Goal: Task Accomplishment & Management: Manage account settings

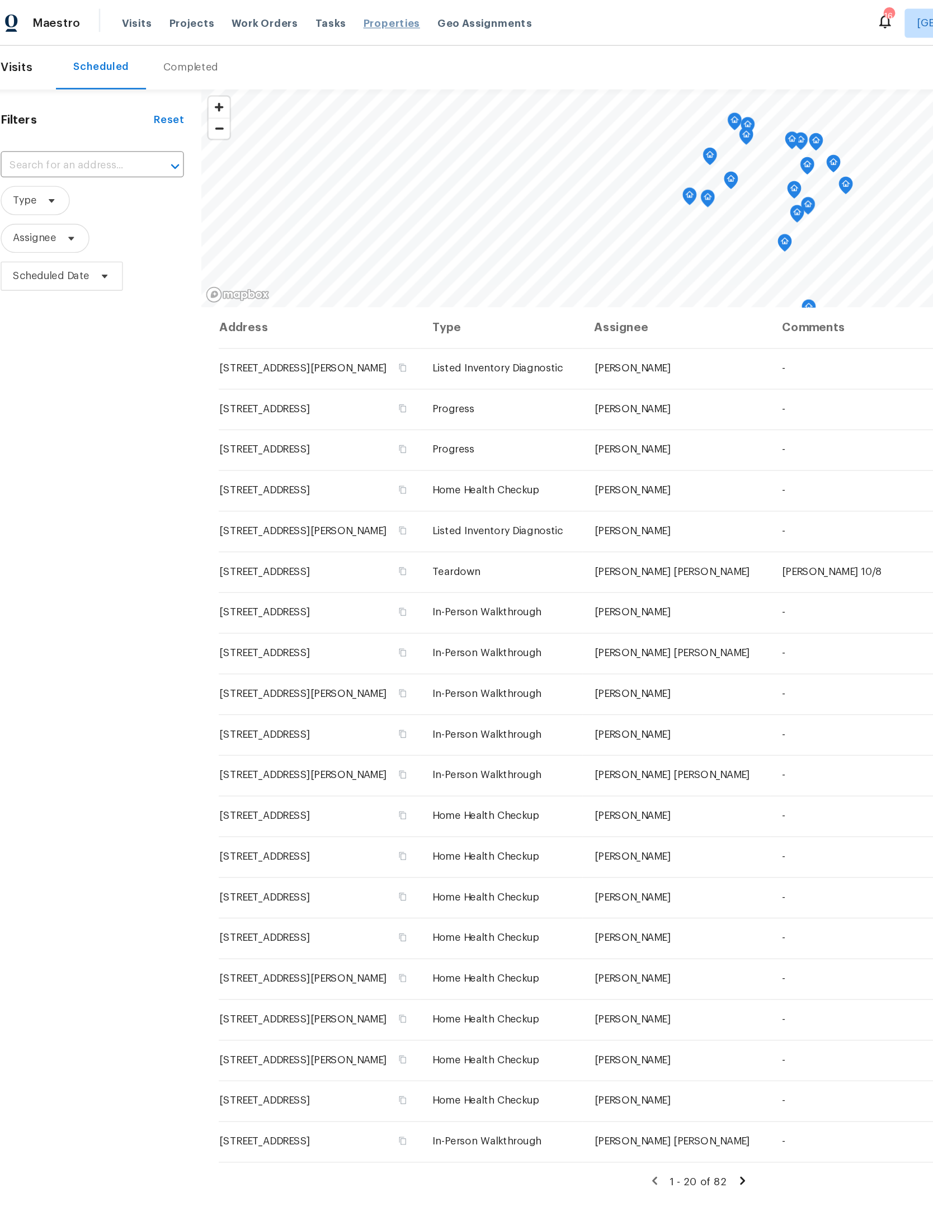
click at [292, 17] on span "Properties" at bounding box center [314, 17] width 44 height 11
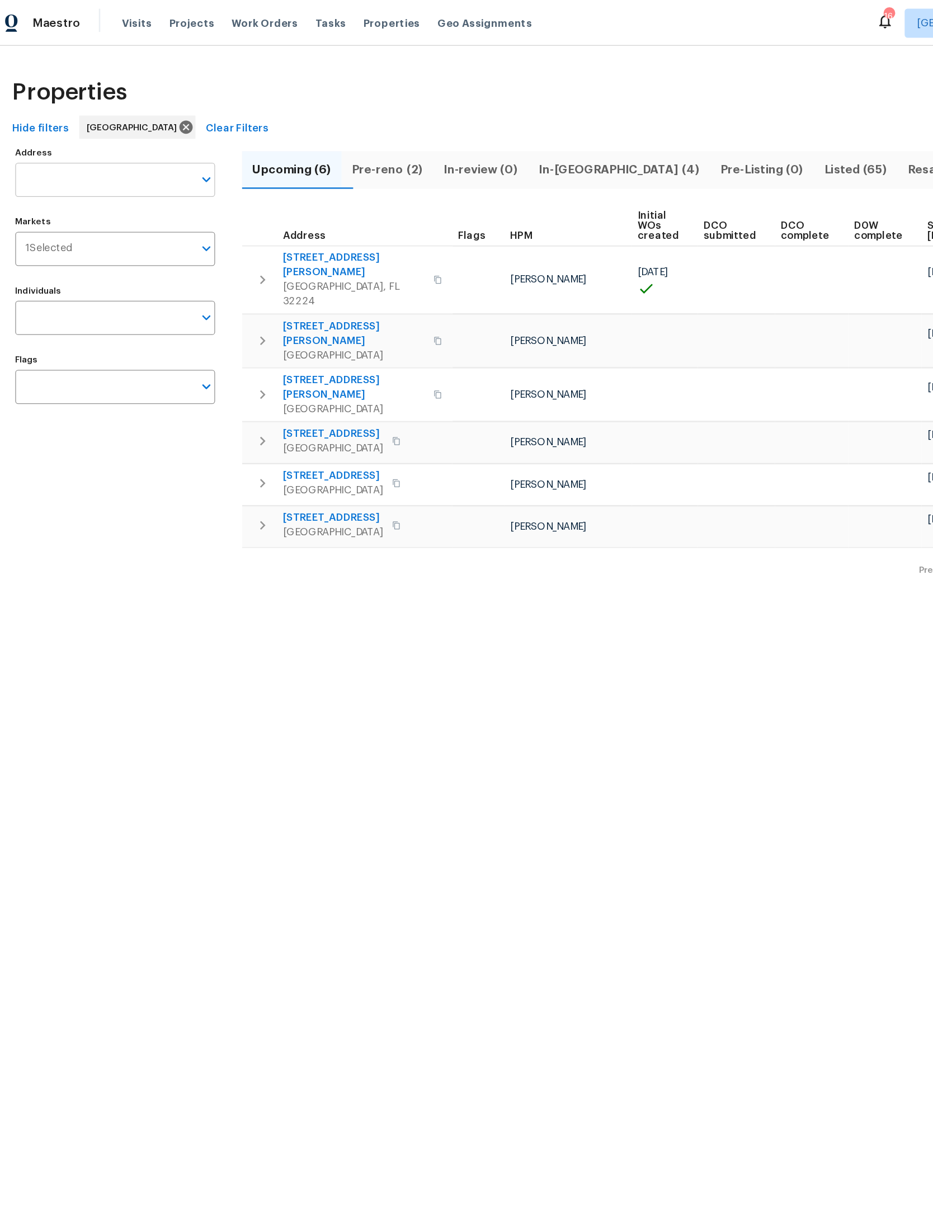
click at [98, 141] on input "Address" at bounding box center [93, 138] width 137 height 26
type input "7701 baymeadows"
click at [112, 136] on input "Address" at bounding box center [93, 138] width 137 height 26
type input "7701 baymeadows"
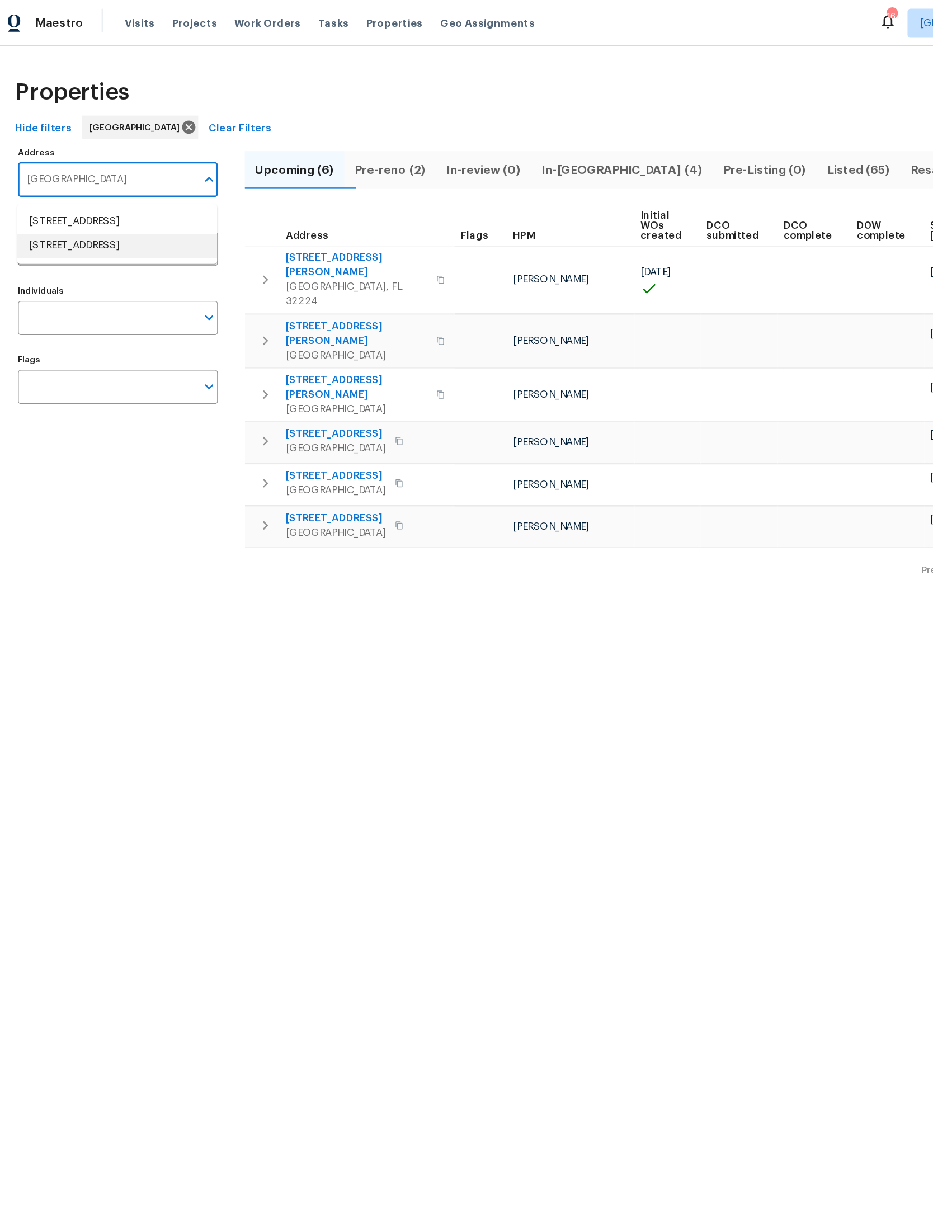
click at [98, 199] on li "7701 Baymeadows Cir W Apt 1126 Jacksonville FL 32256" at bounding box center [101, 189] width 154 height 18
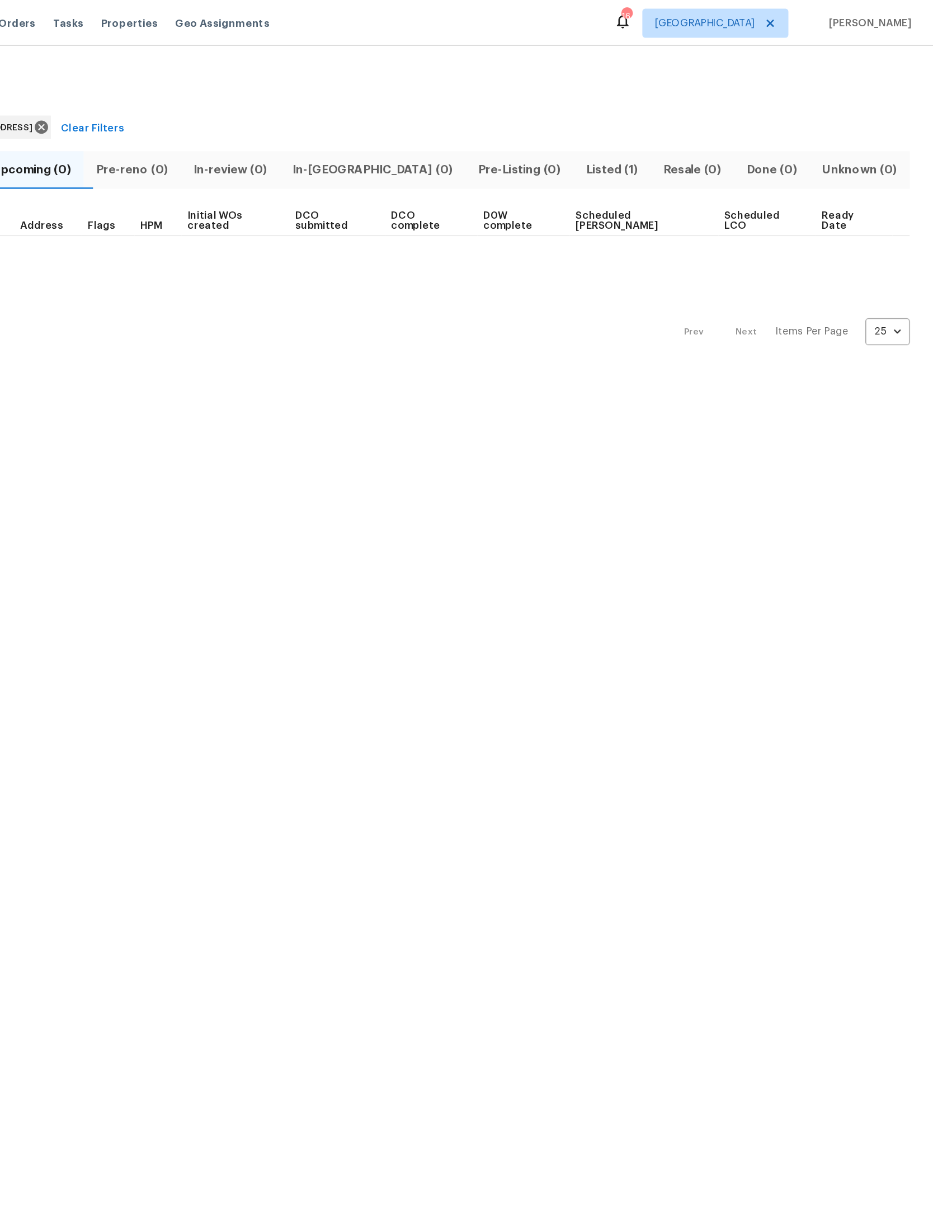
click at [663, 131] on span "Listed (1)" at bounding box center [686, 131] width 46 height 16
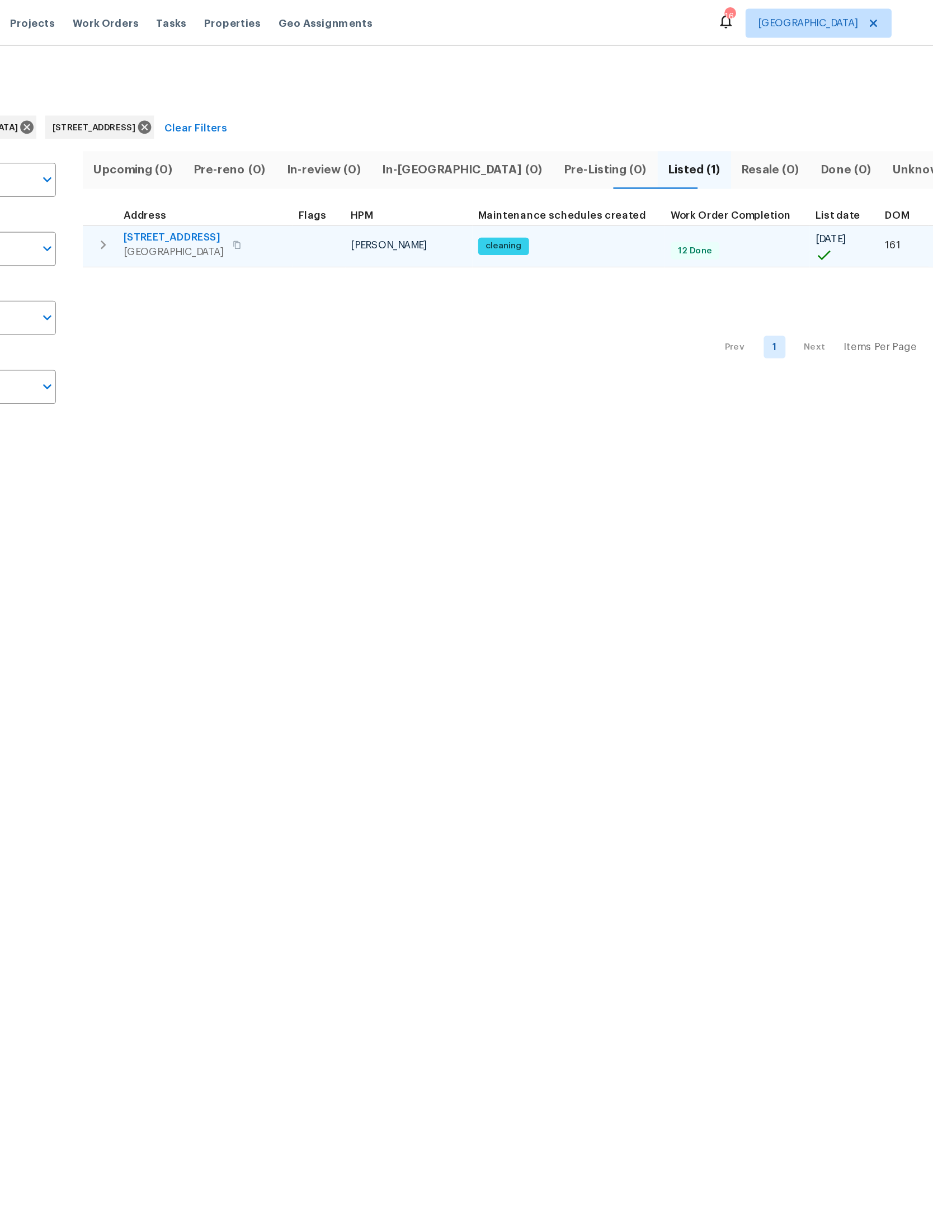
click at [208, 188] on icon "button" at bounding box center [214, 188] width 13 height 13
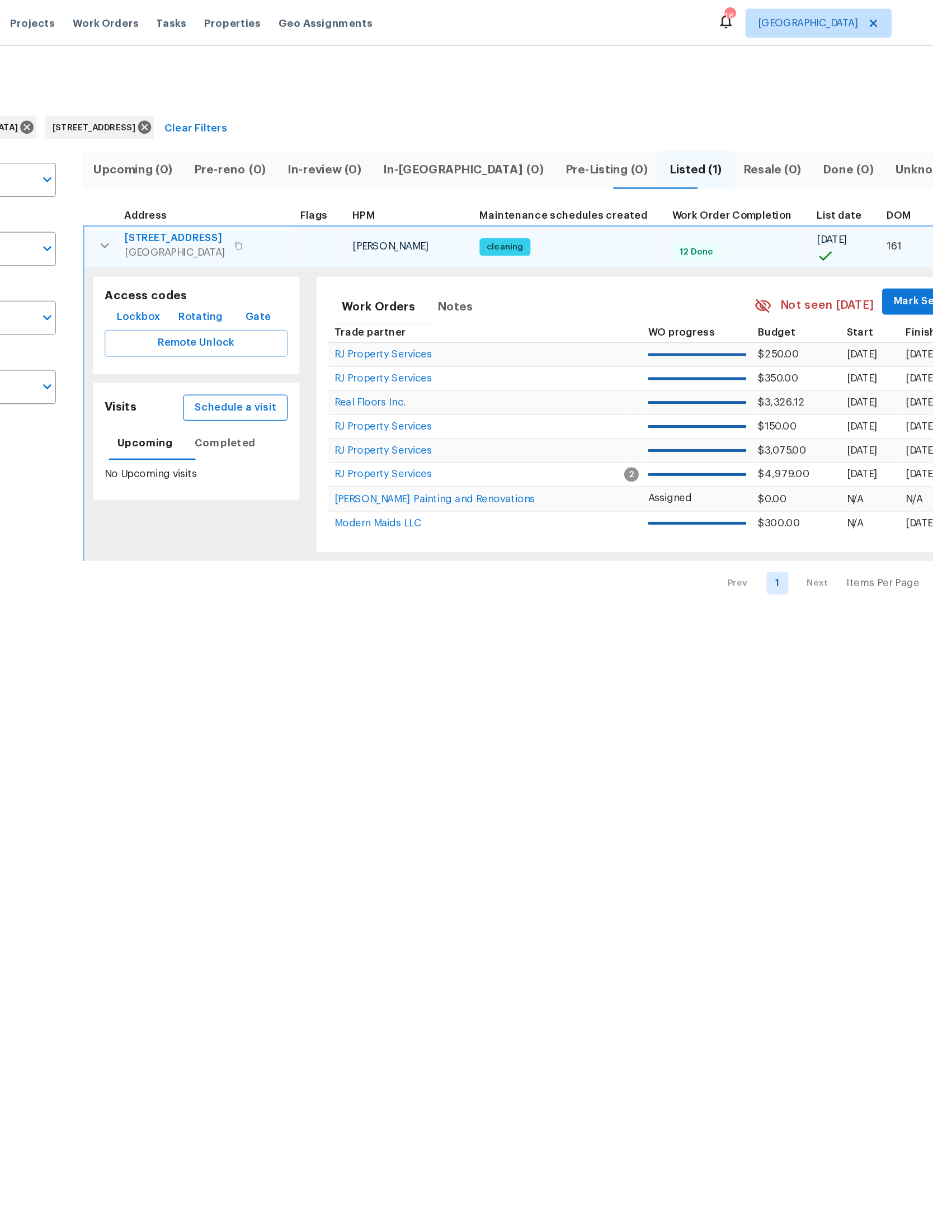
click at [285, 314] on span "Schedule a visit" at bounding box center [316, 314] width 63 height 14
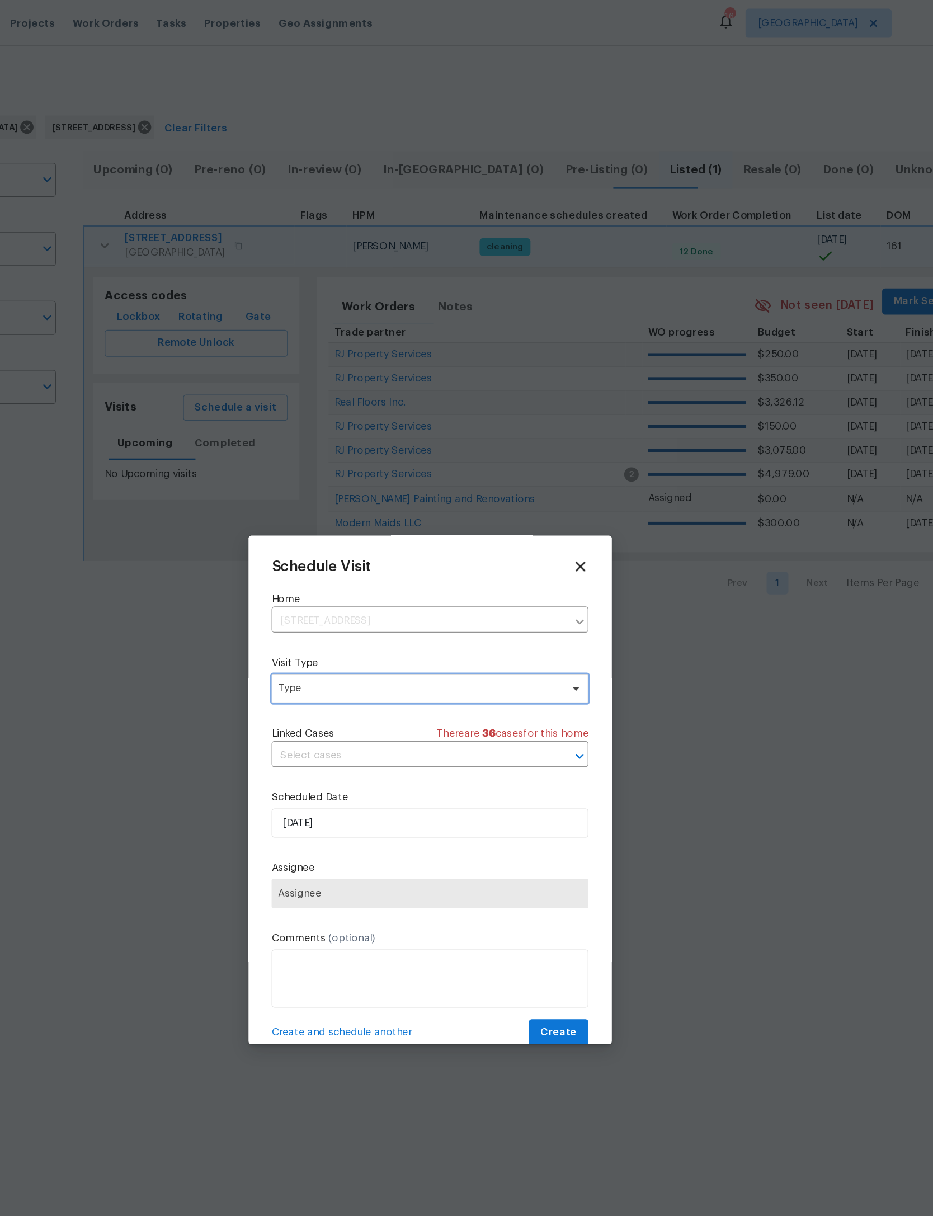
click at [366, 532] on span "Type" at bounding box center [459, 530] width 218 height 11
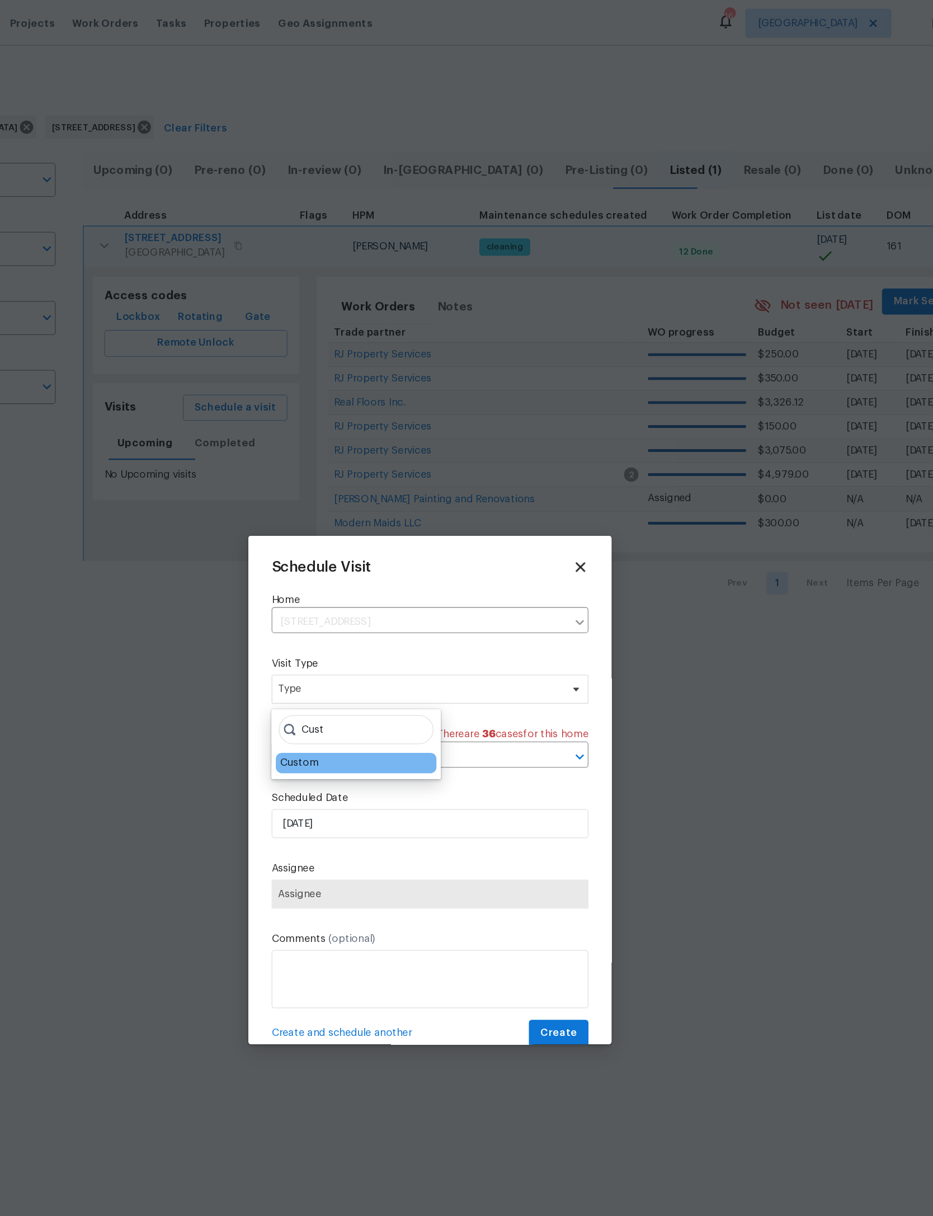
type input "Cust"
click at [351, 583] on div "Custom" at bounding box center [366, 587] width 30 height 11
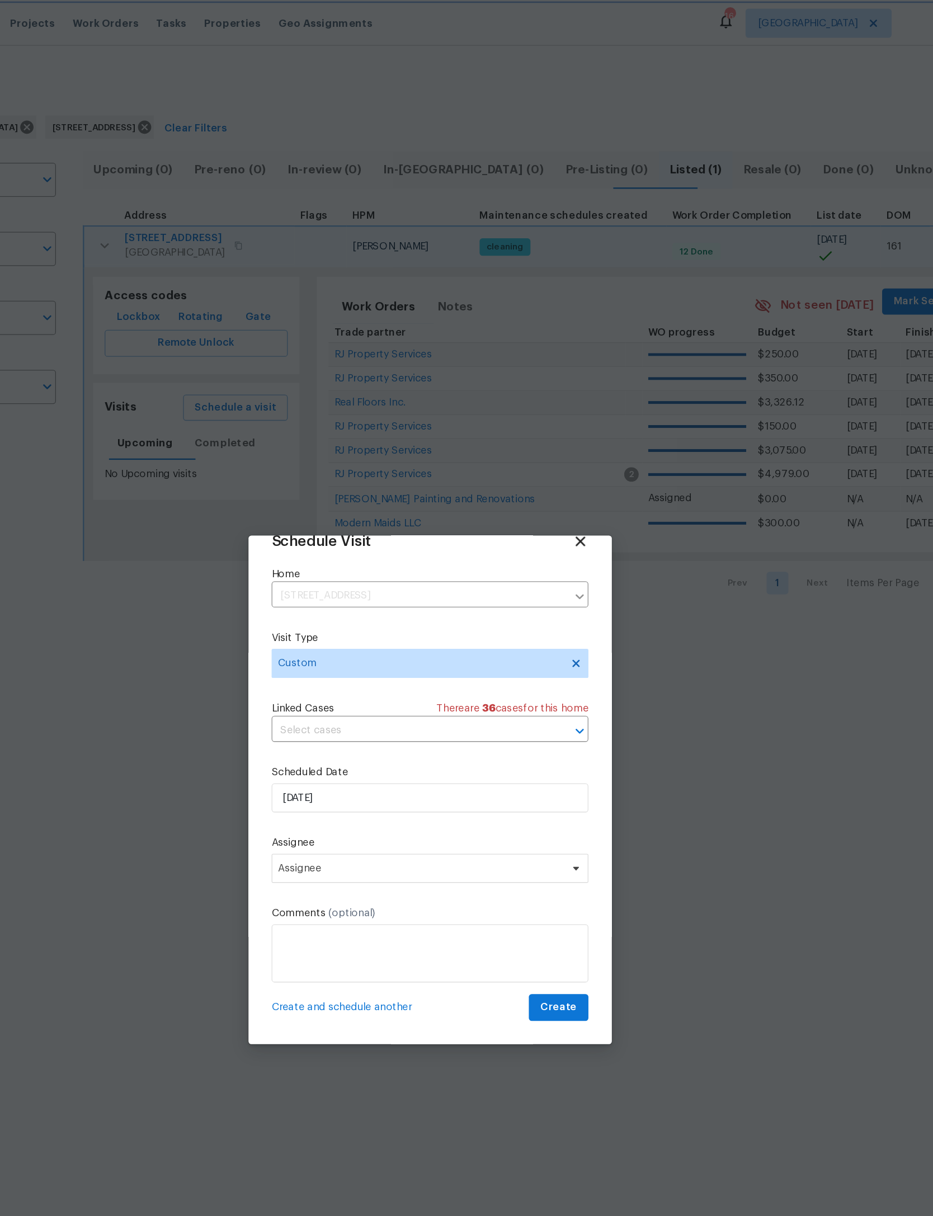
scroll to position [37, 0]
click at [350, 668] on span "Assignee" at bounding box center [459, 668] width 219 height 9
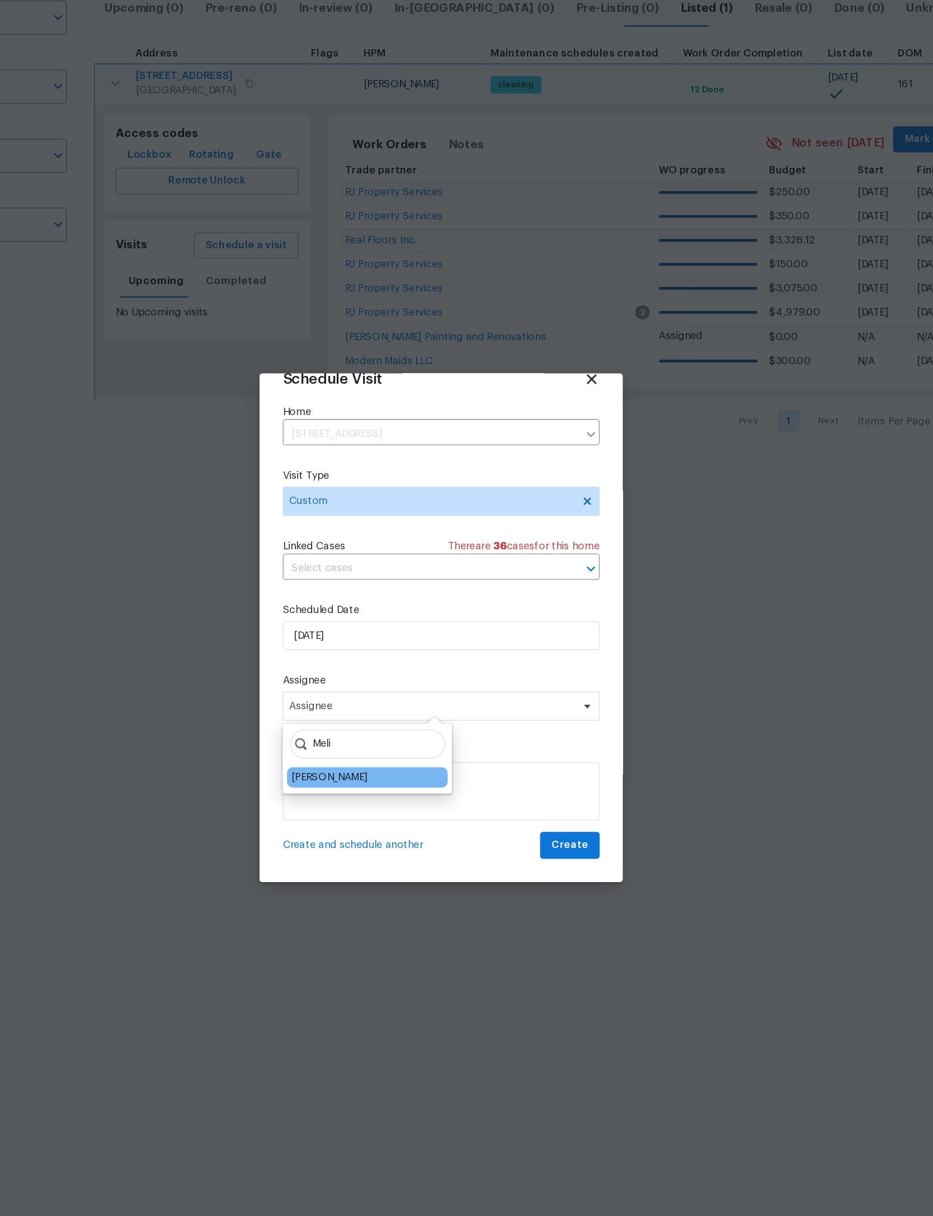
type input "Meli"
click at [351, 718] on div "[PERSON_NAME]" at bounding box center [380, 723] width 59 height 11
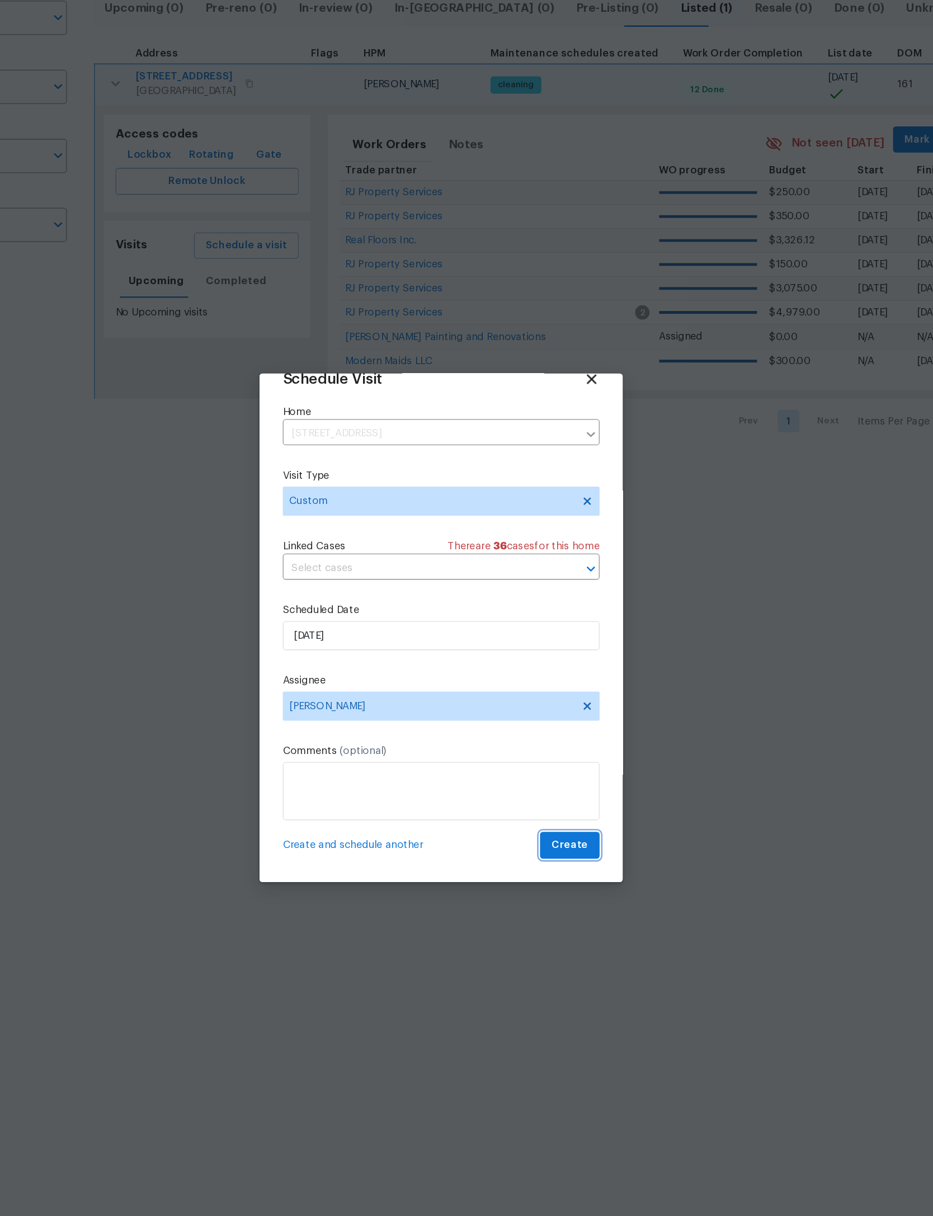
click at [551, 768] on span "Create" at bounding box center [565, 775] width 28 height 14
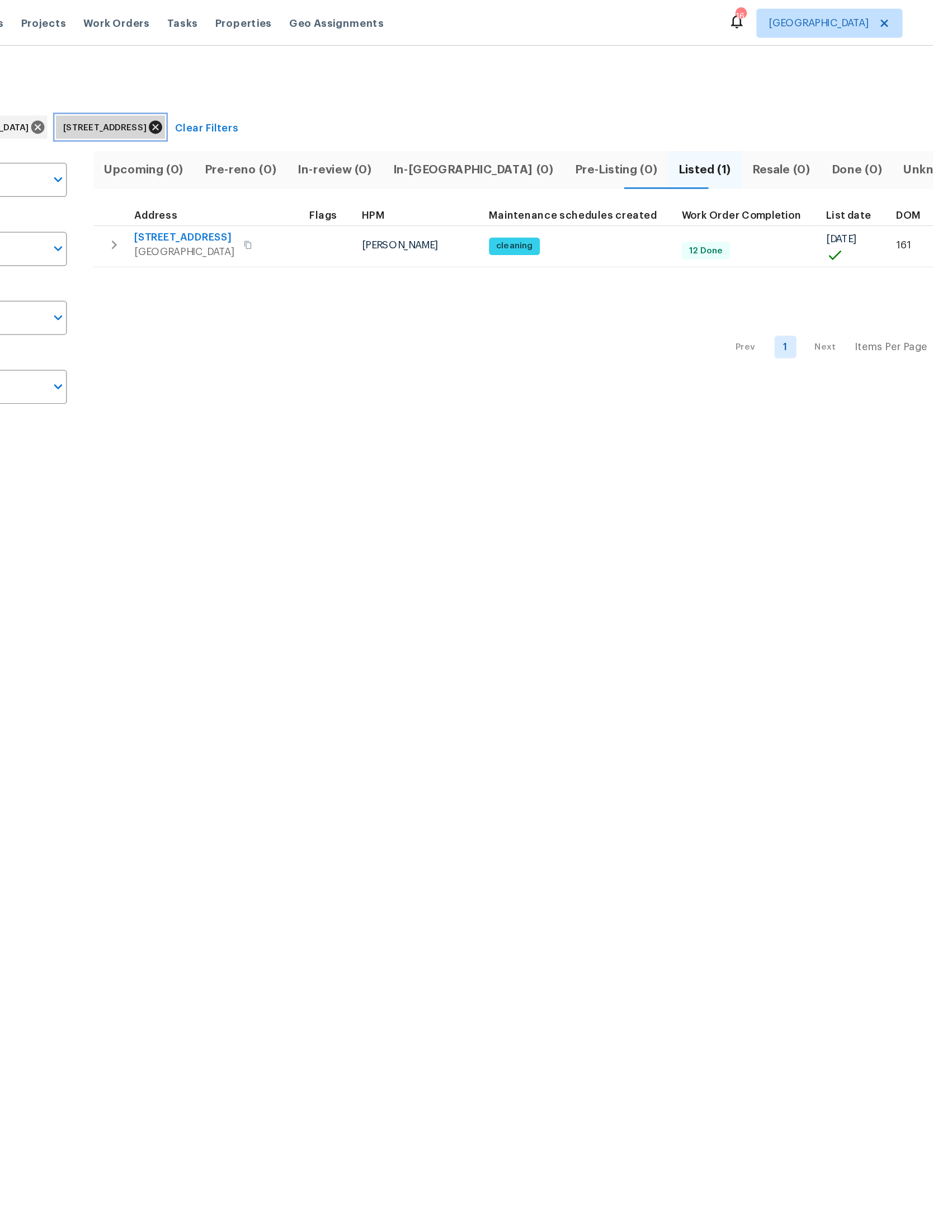
click at [253, 92] on icon at bounding box center [246, 98] width 12 height 12
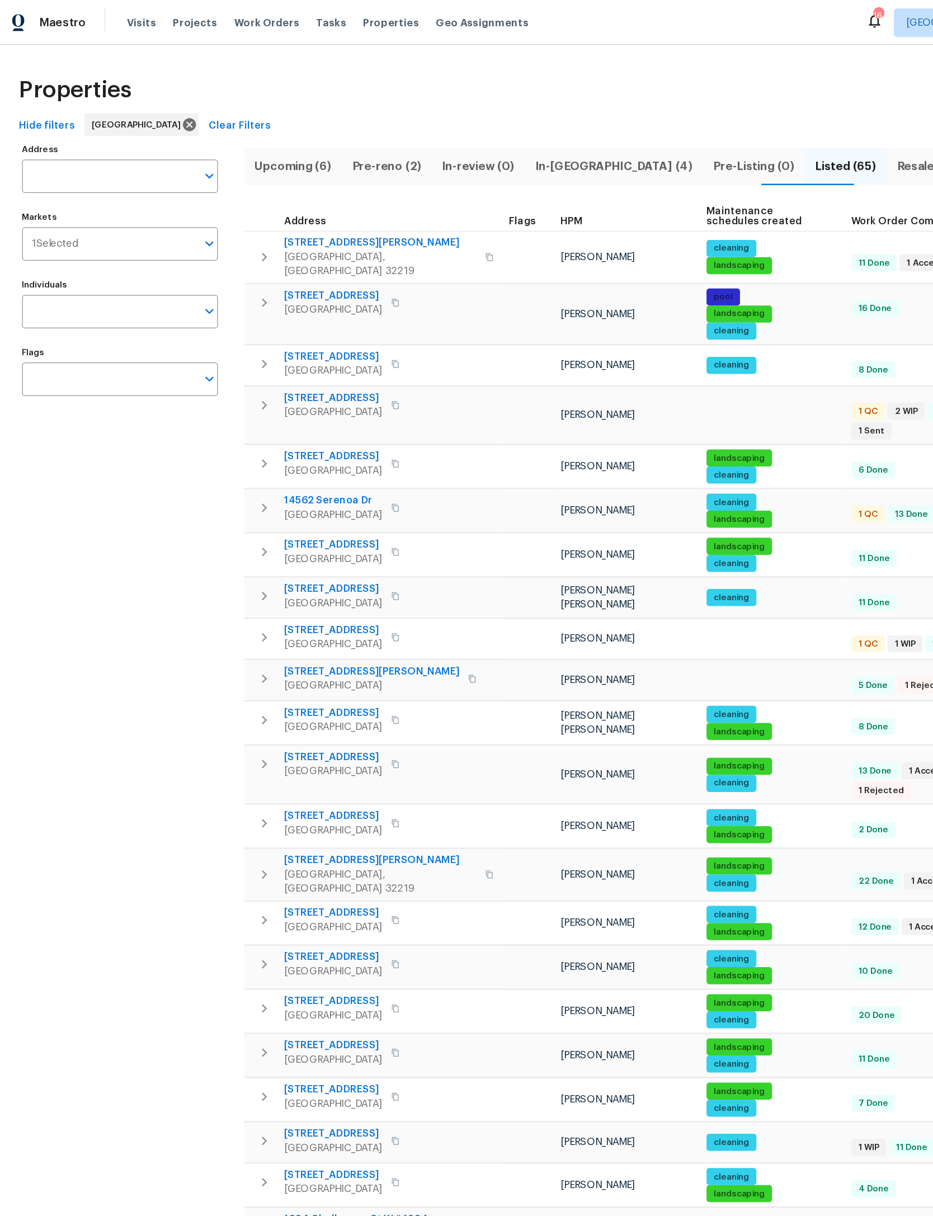
click at [239, 122] on button "Upcoming (6)" at bounding box center [237, 130] width 77 height 29
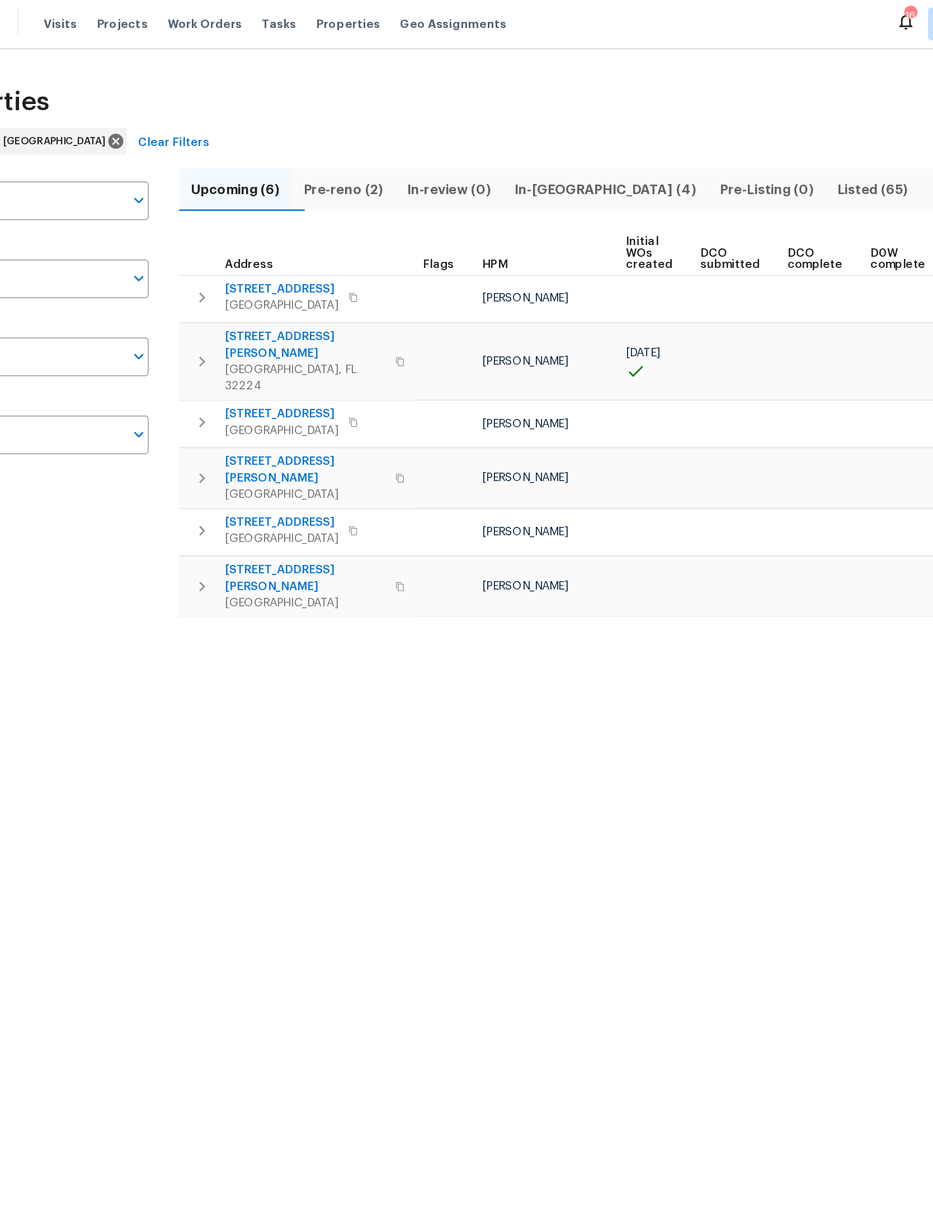
click at [276, 117] on button "Pre-reno (2)" at bounding box center [311, 130] width 70 height 29
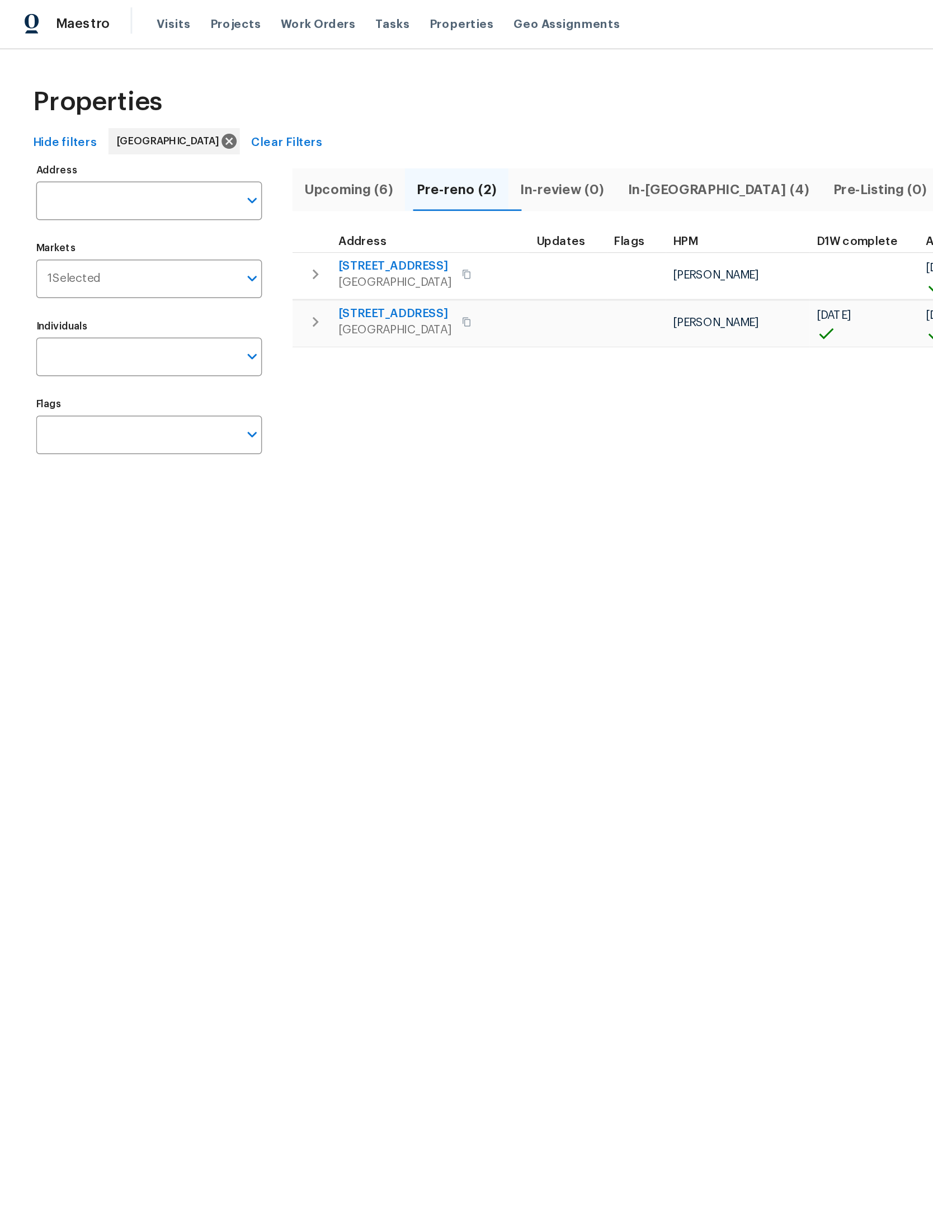
click at [237, 128] on span "Upcoming (6)" at bounding box center [237, 131] width 63 height 16
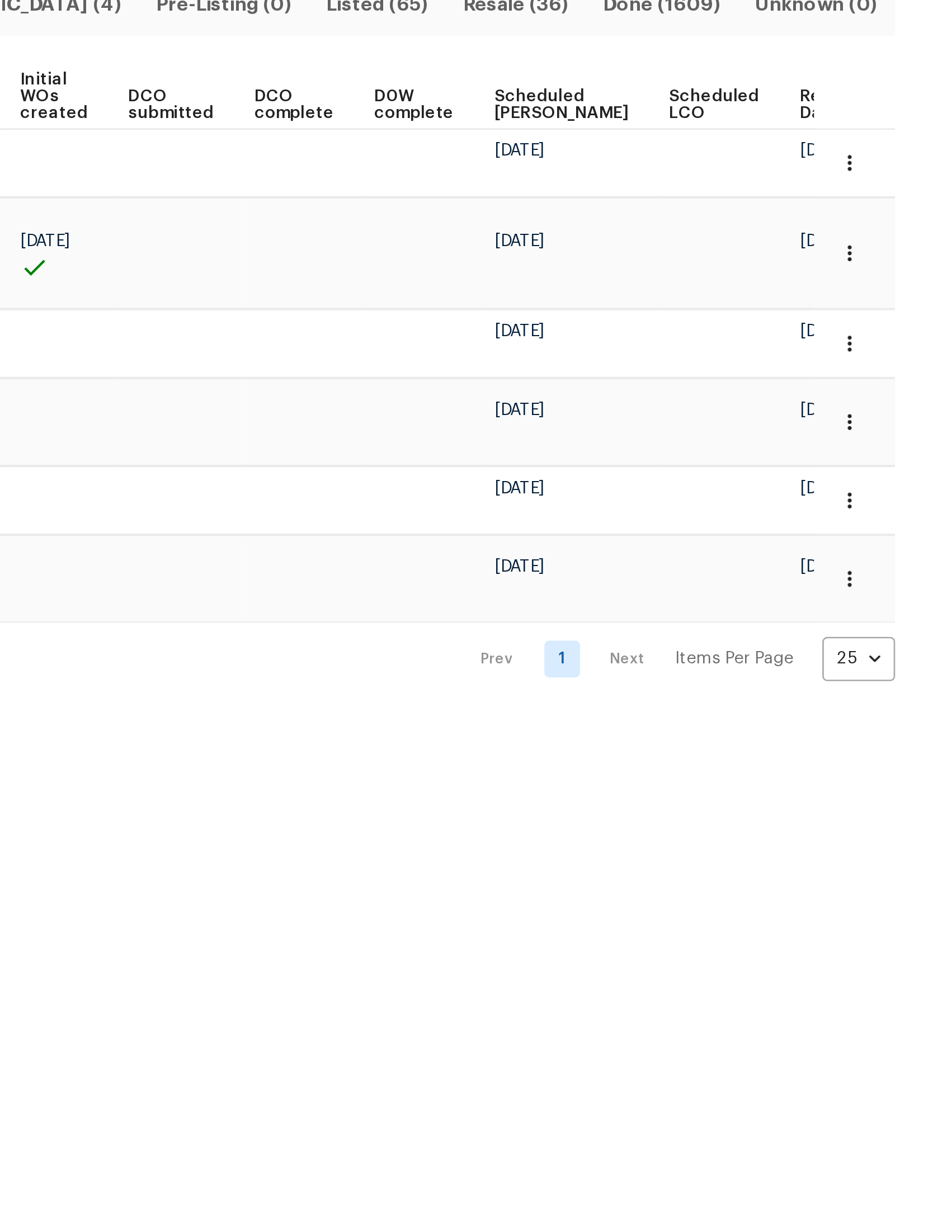
click at [870, 170] on span "Ready Date" at bounding box center [882, 178] width 25 height 16
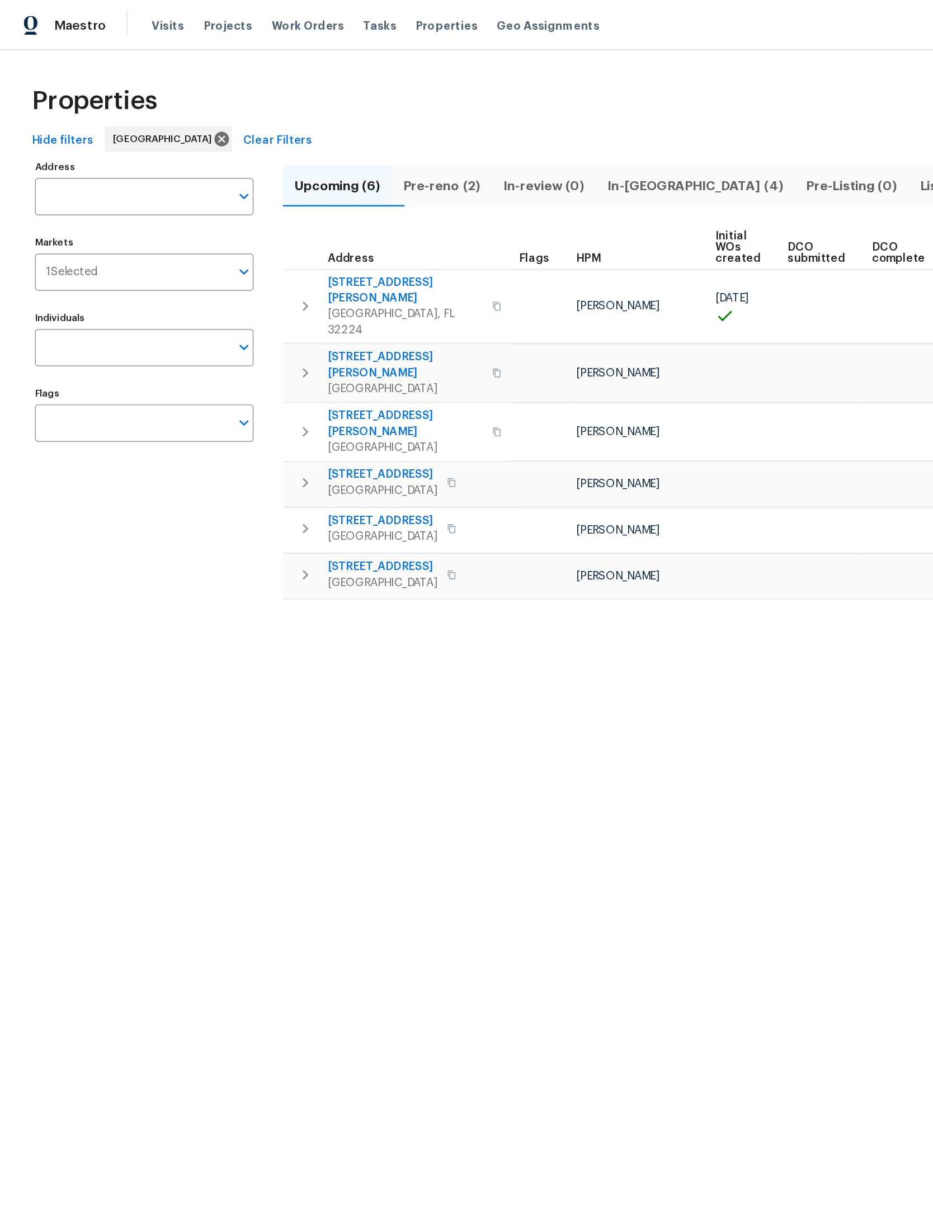
click at [107, 8] on div "Visits Projects Work Orders Tasks Properties Geo Assignments" at bounding box center [271, 18] width 329 height 22
click at [118, 14] on span "Visits" at bounding box center [118, 17] width 23 height 11
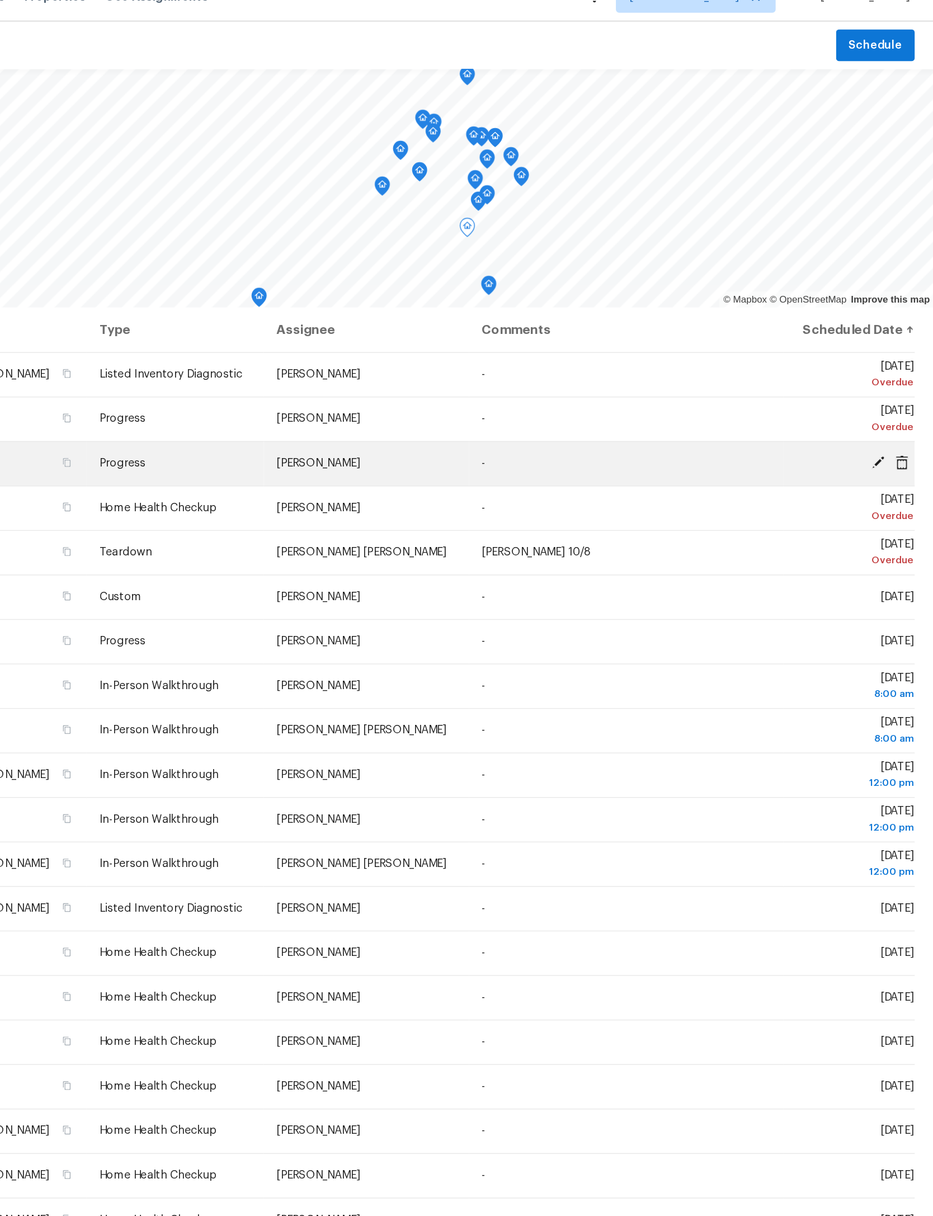
click at [889, 341] on icon at bounding box center [894, 346] width 10 height 10
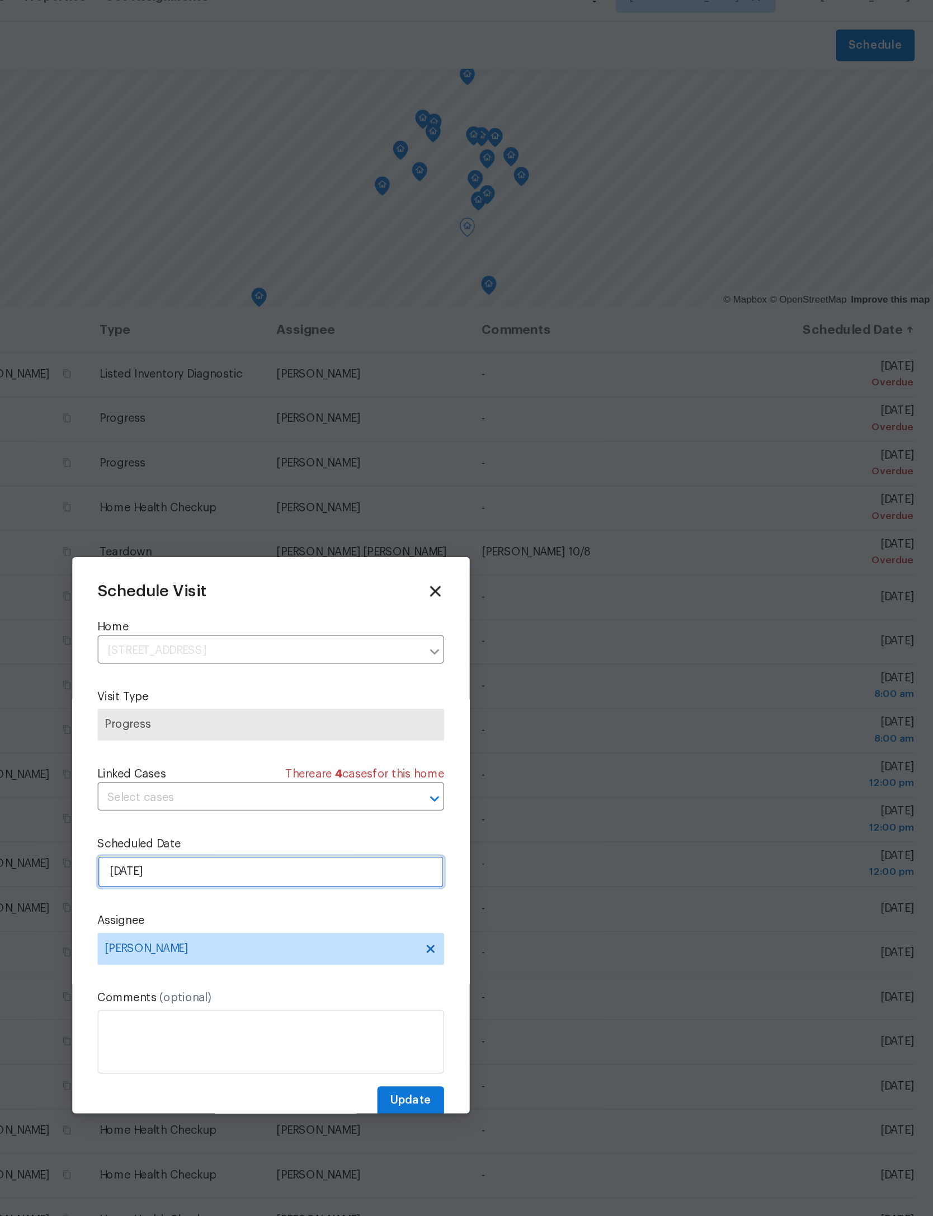
click at [345, 622] on input "10/2/2025" at bounding box center [467, 633] width 244 height 22
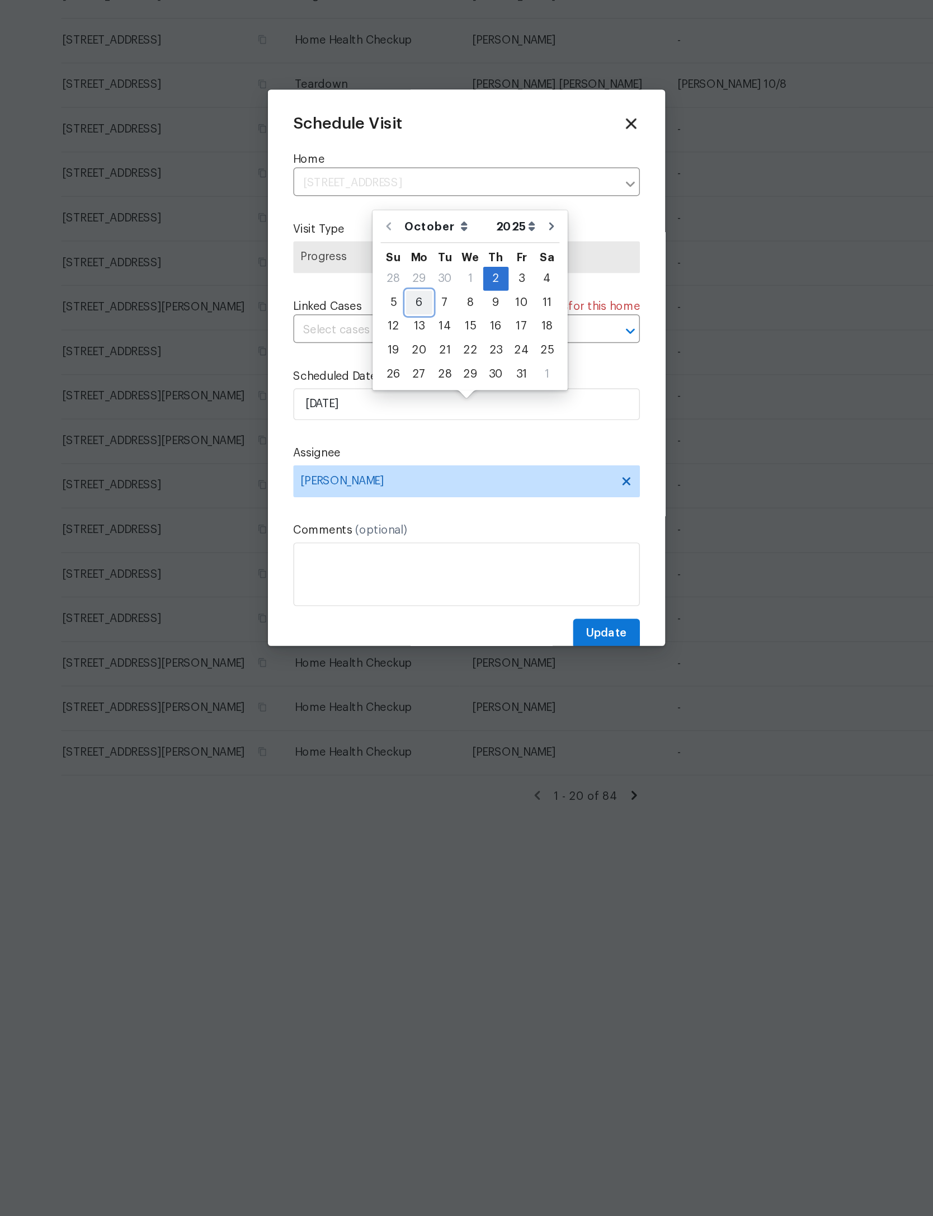
click at [424, 554] on div "6" at bounding box center [433, 562] width 18 height 16
type input "10/6/2025"
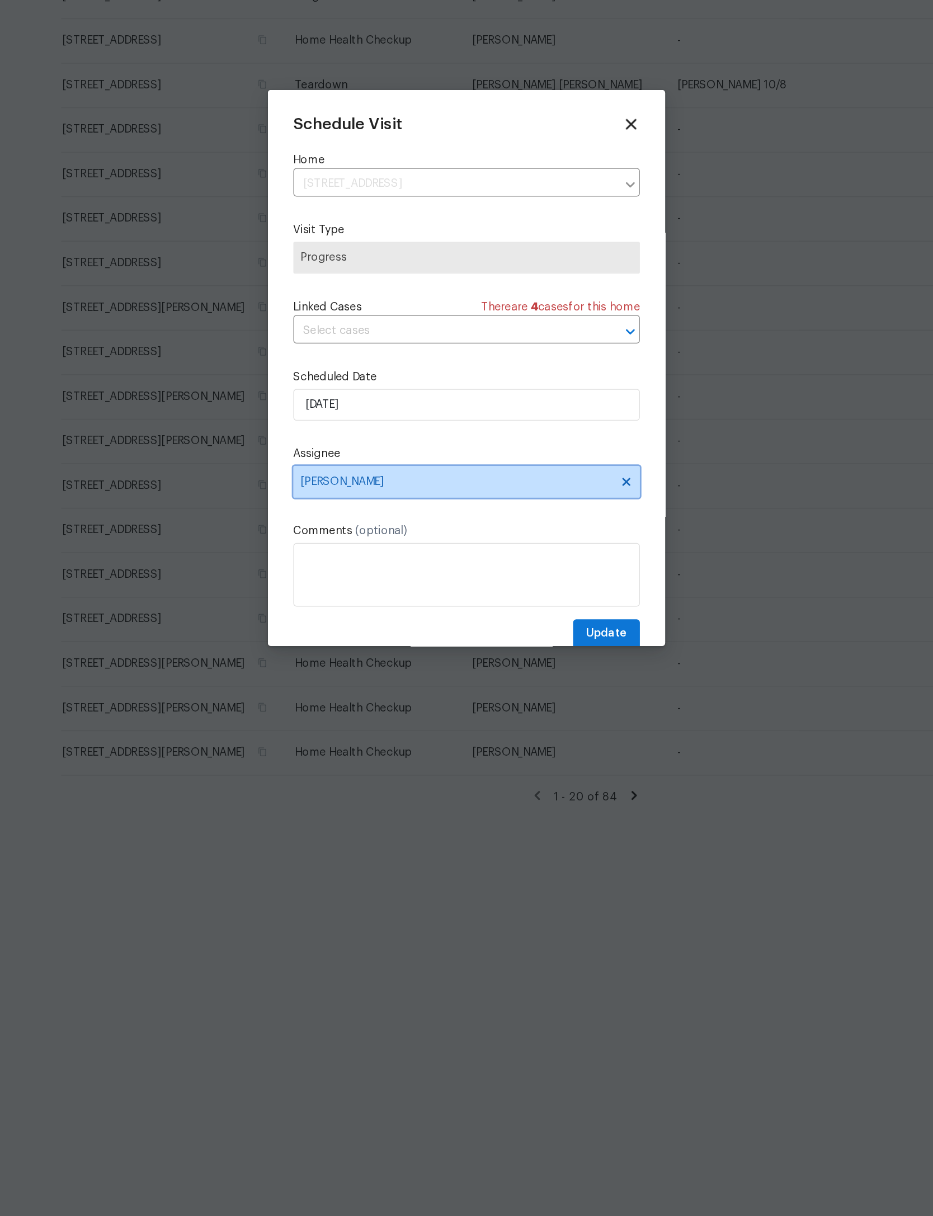
click at [366, 683] on span "[PERSON_NAME]" at bounding box center [459, 687] width 219 height 9
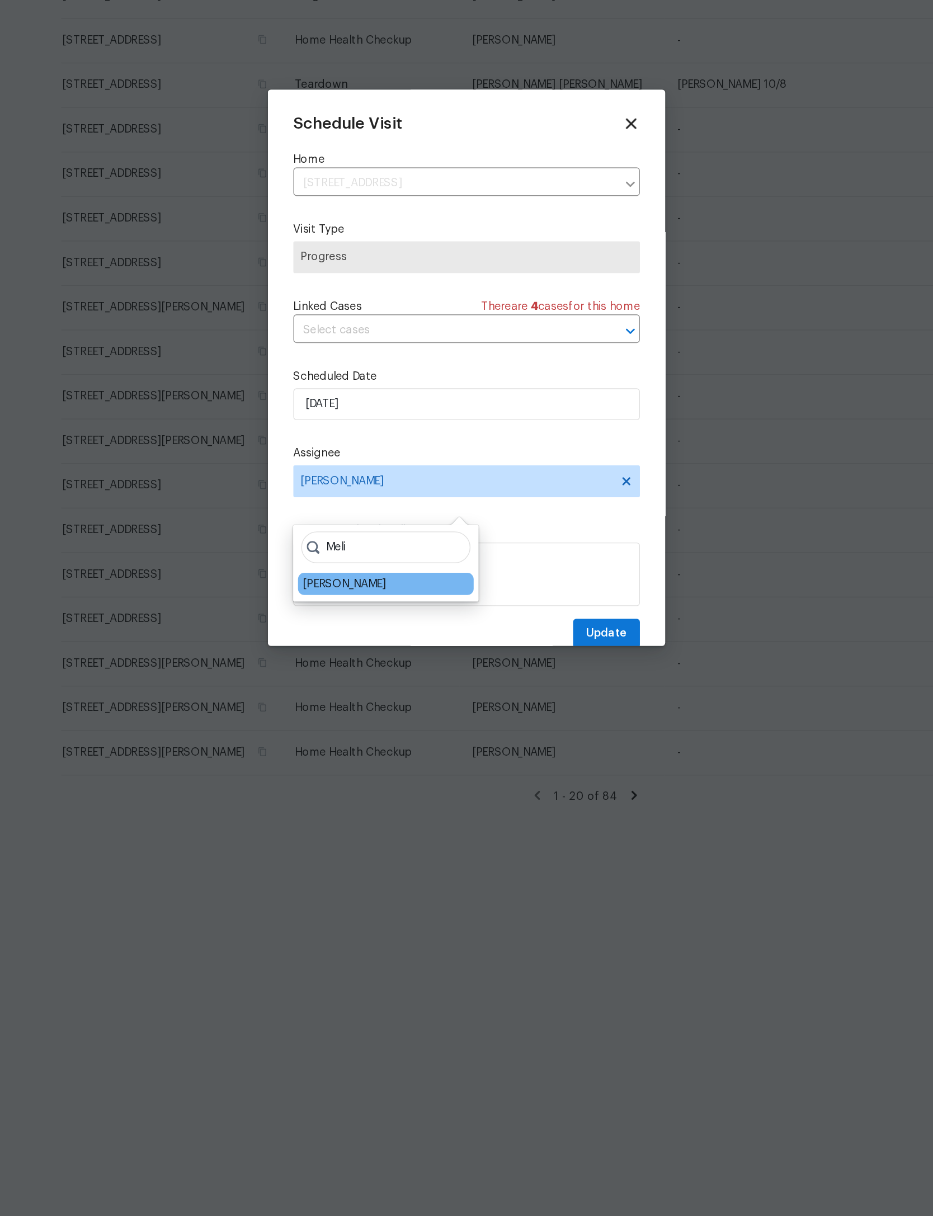
type input "Meli"
click at [351, 754] on div "[PERSON_NAME]" at bounding box center [380, 759] width 59 height 11
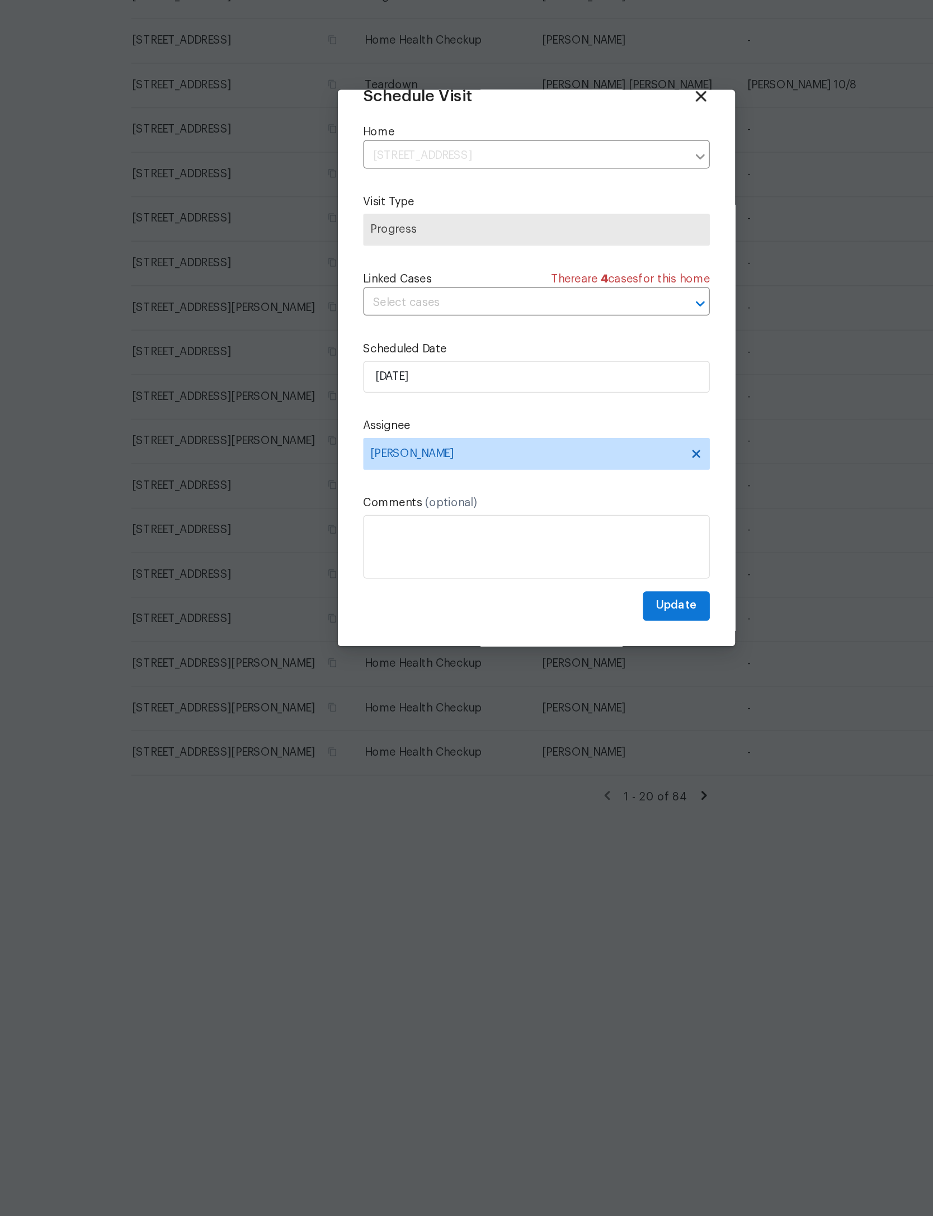
scroll to position [37, 0]
click at [550, 768] on span "Update" at bounding box center [564, 775] width 29 height 14
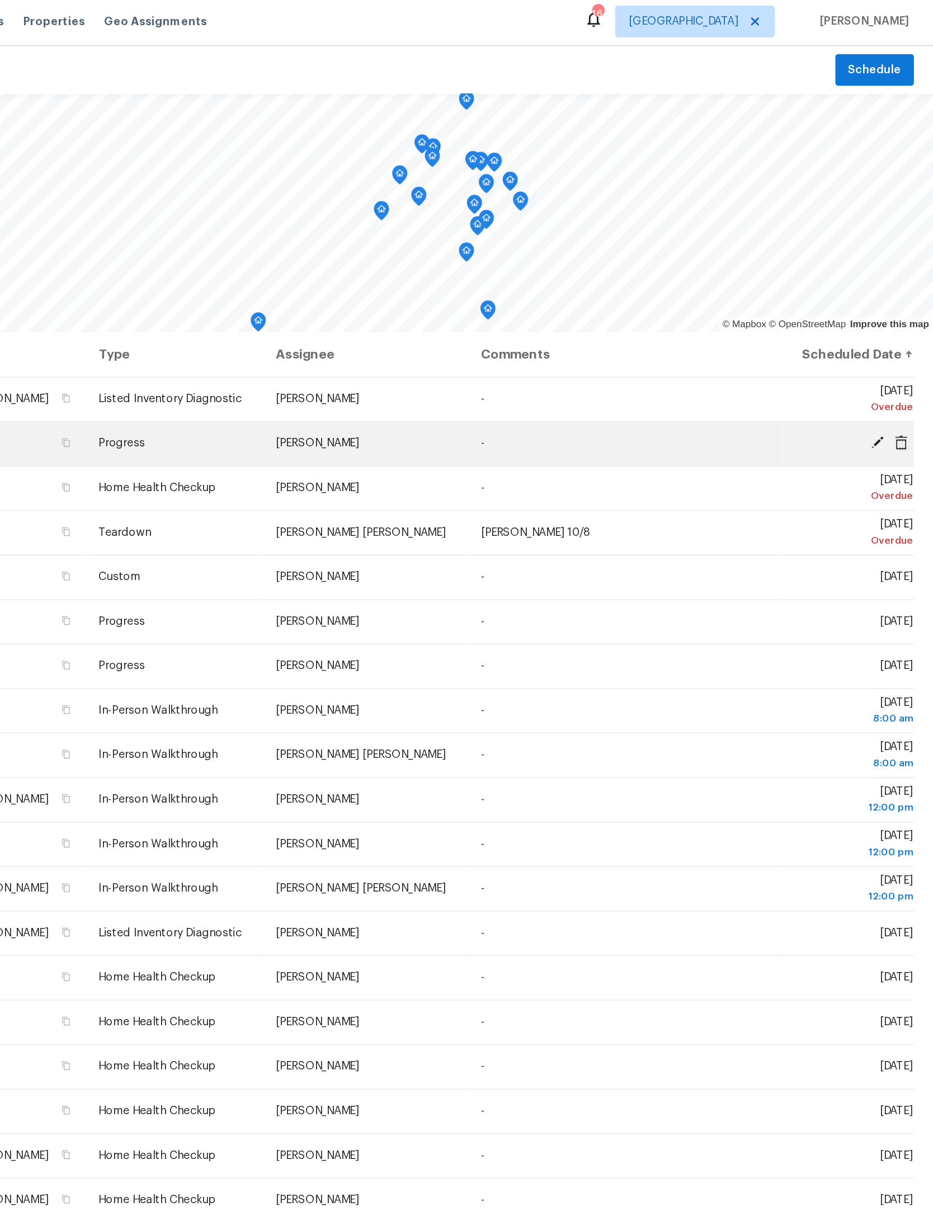
click at [889, 319] on icon at bounding box center [893, 314] width 9 height 9
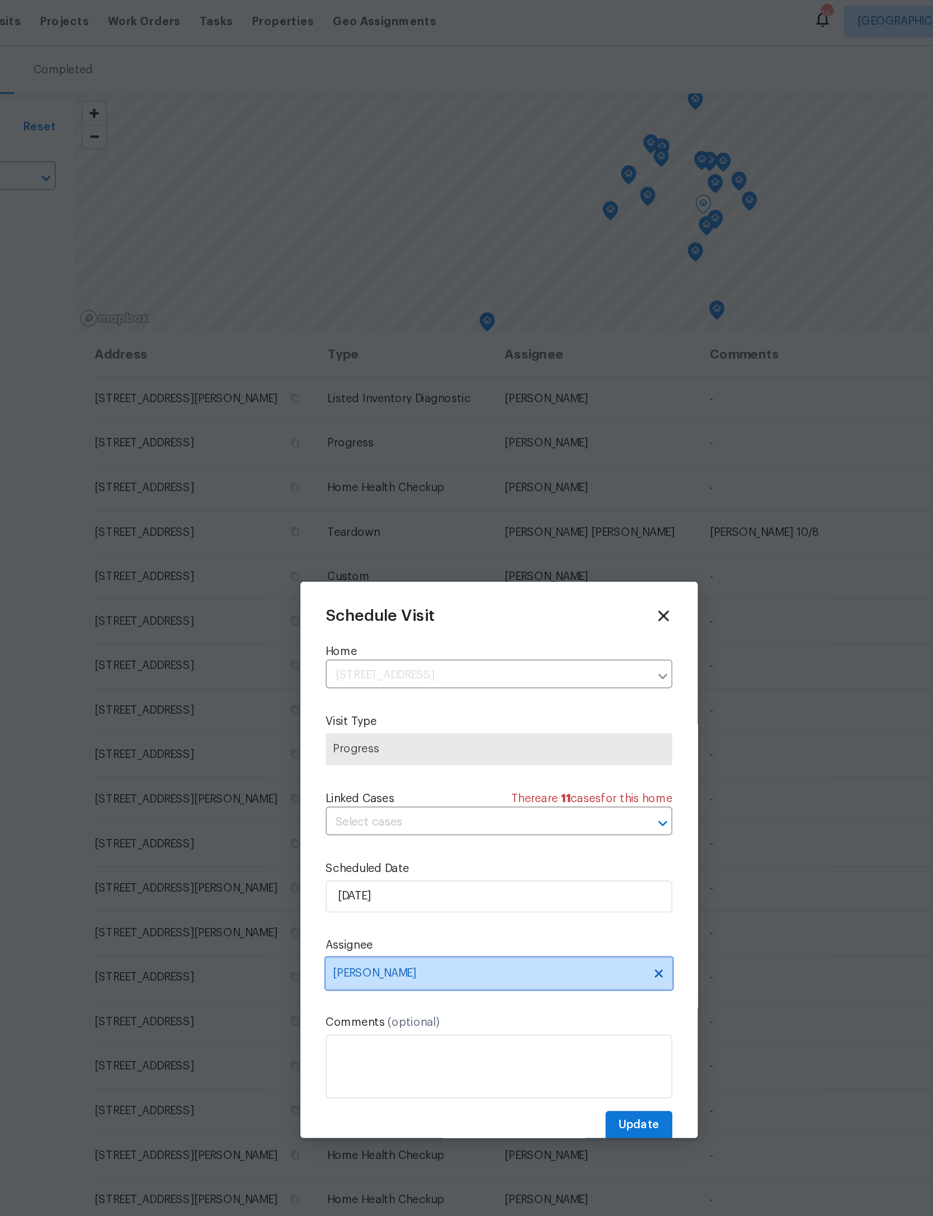
click at [370, 692] on span "[PERSON_NAME]" at bounding box center [459, 687] width 219 height 9
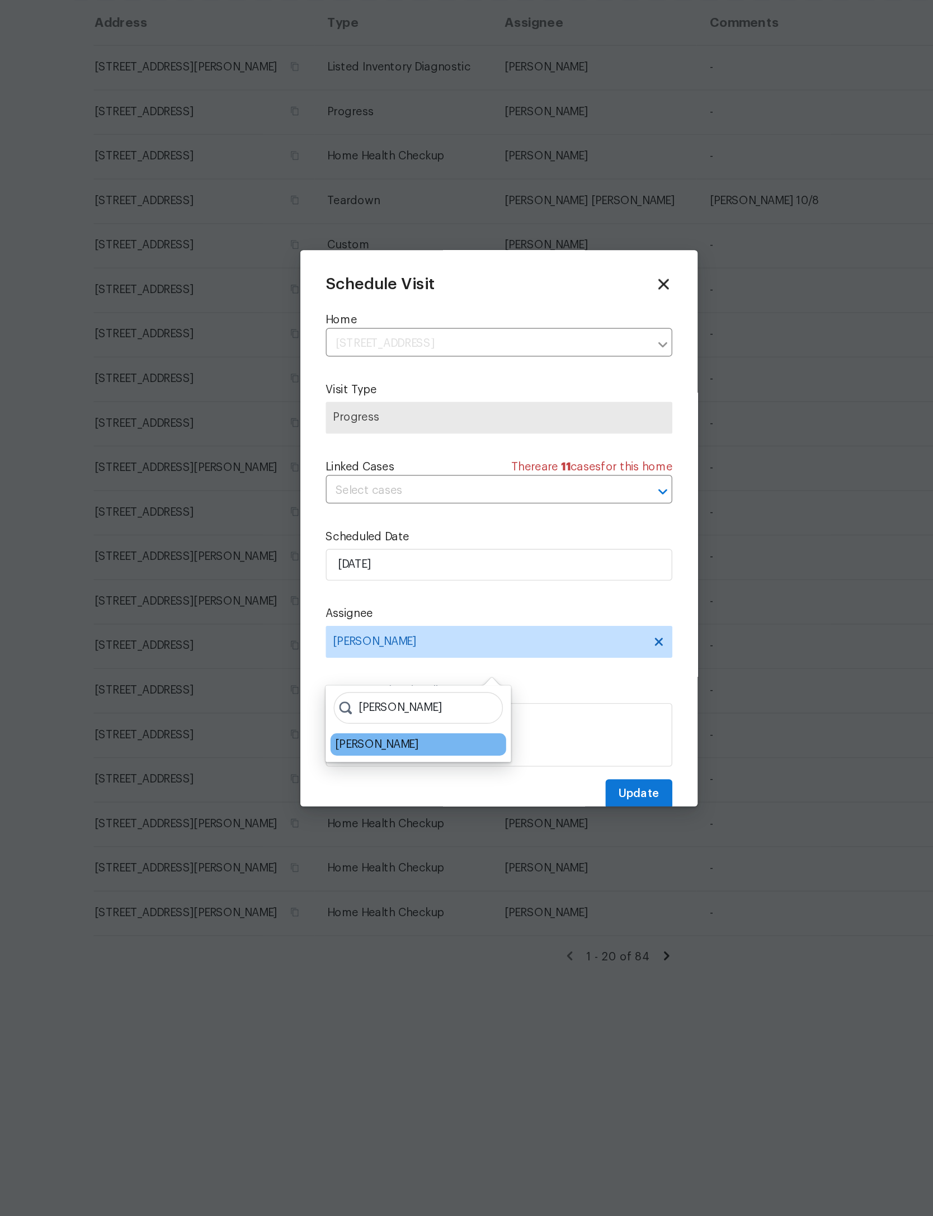
type input "Melissa"
click at [351, 754] on div "[PERSON_NAME]" at bounding box center [380, 759] width 59 height 11
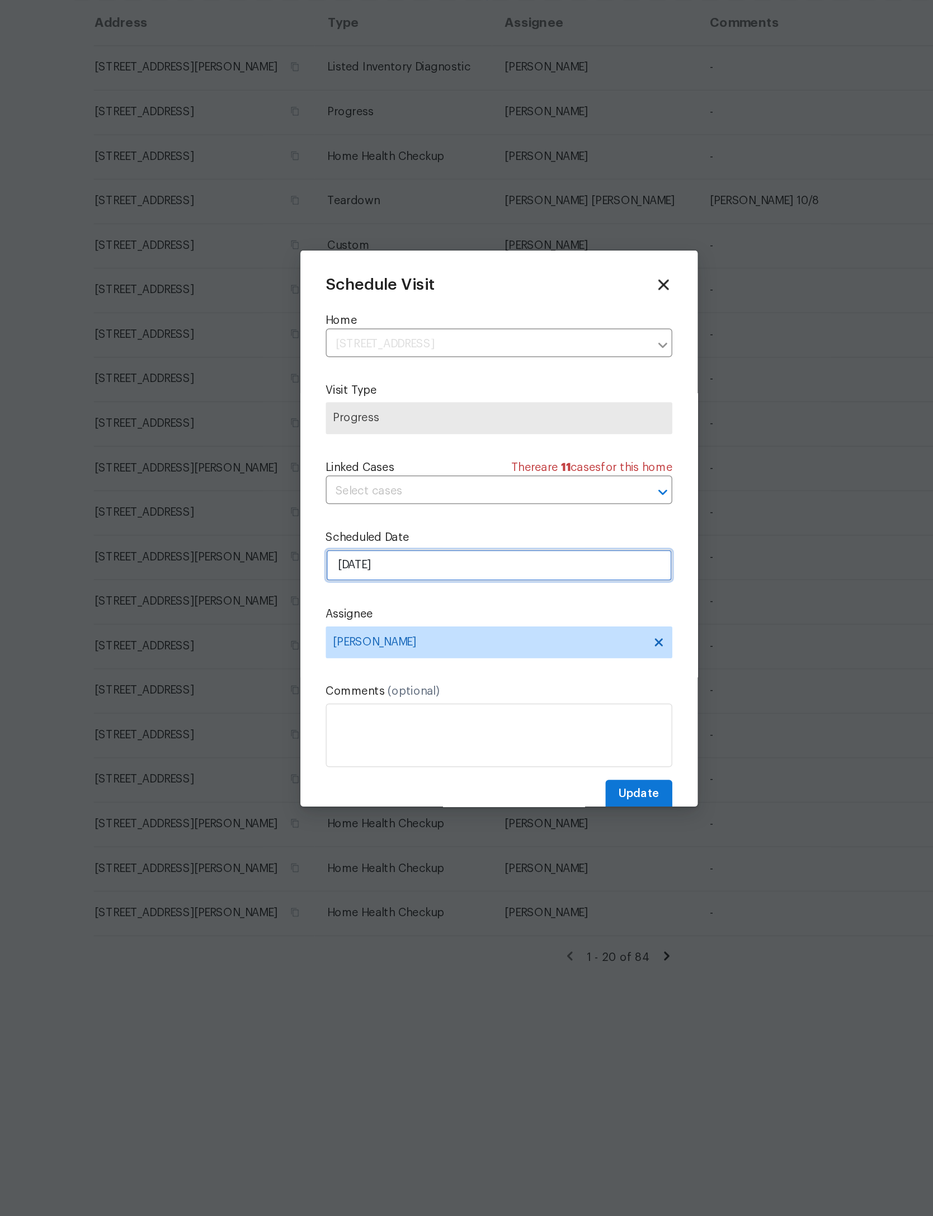
click at [375, 622] on input "10/2/2025" at bounding box center [467, 633] width 244 height 22
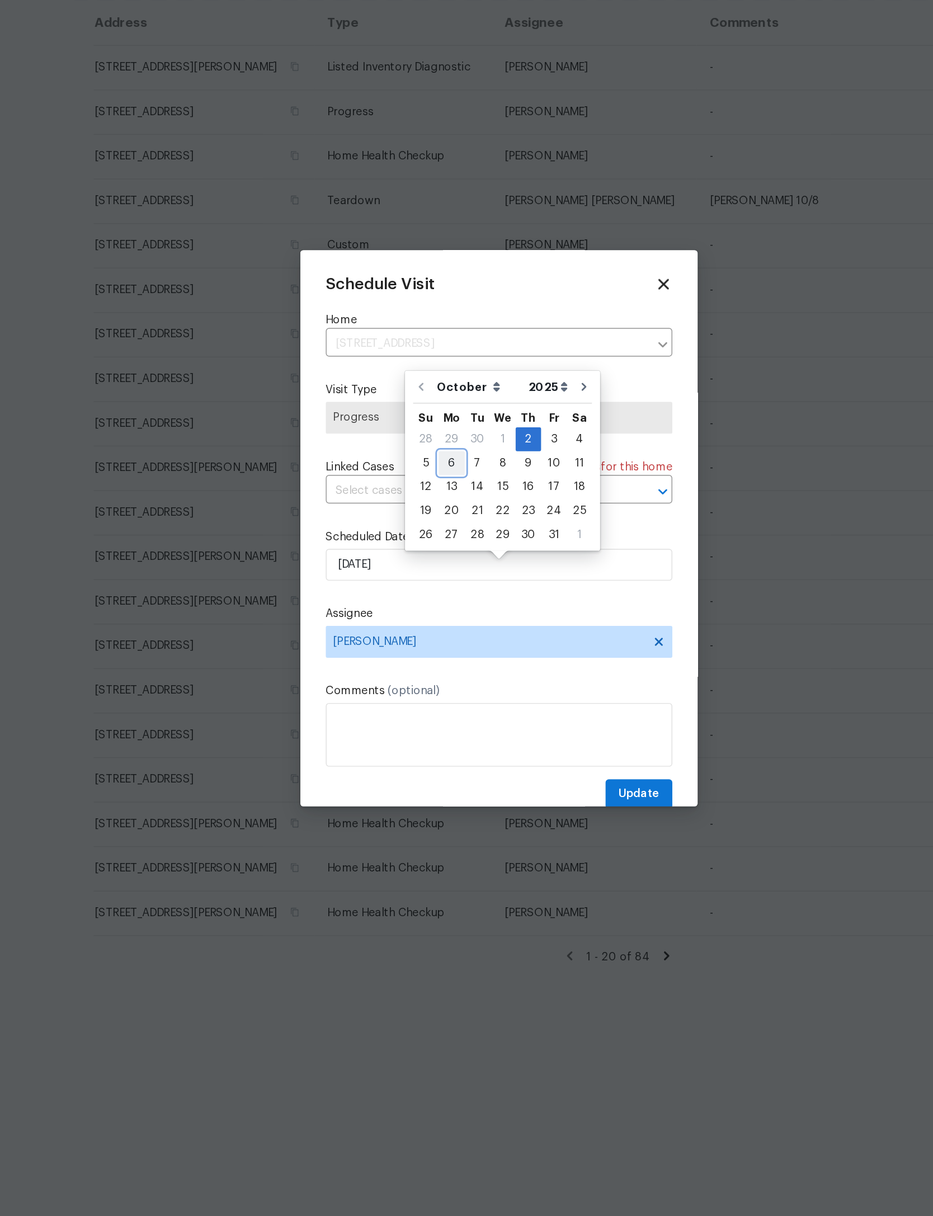
click at [424, 554] on div "6" at bounding box center [433, 562] width 18 height 16
type input "10/6/2025"
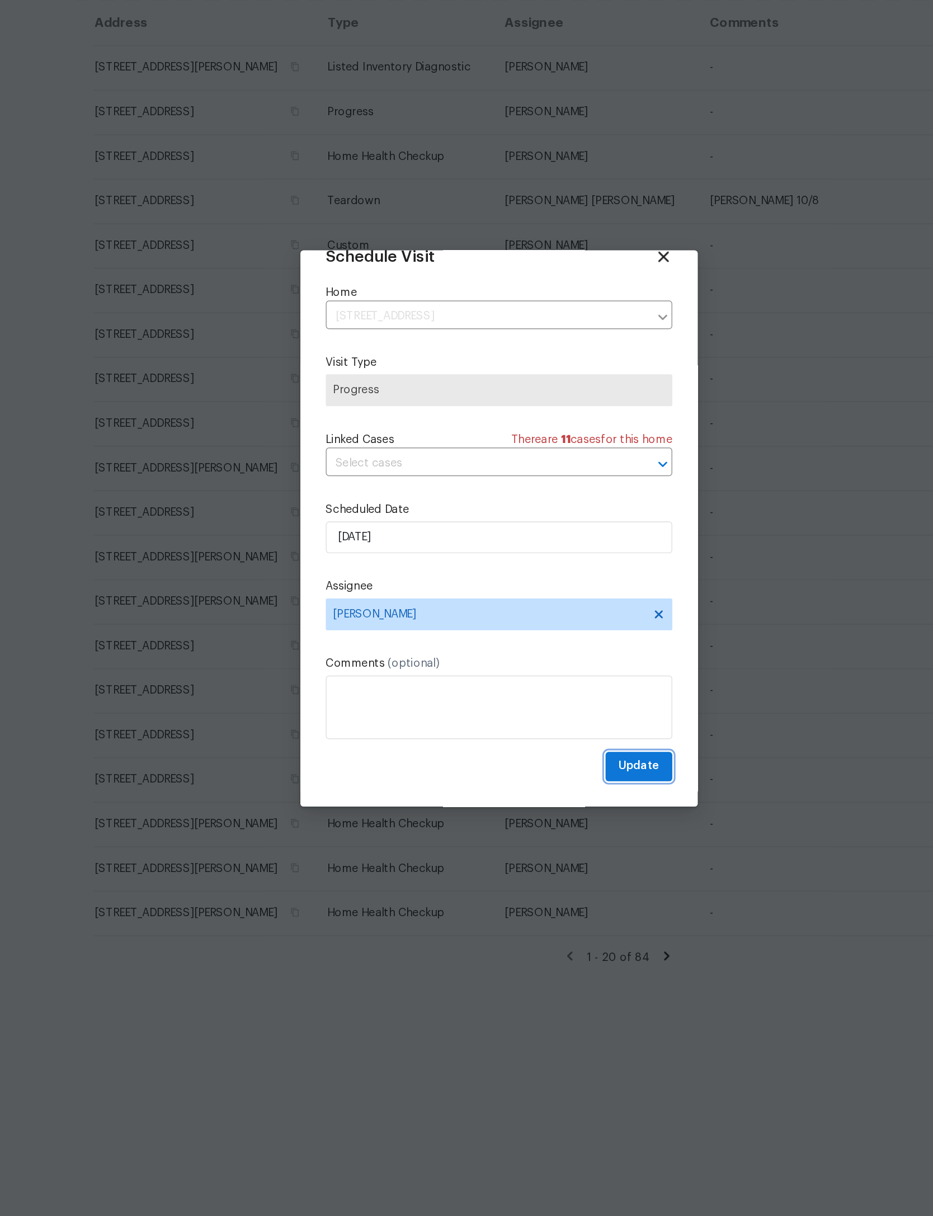
click at [550, 768] on span "Update" at bounding box center [564, 775] width 29 height 14
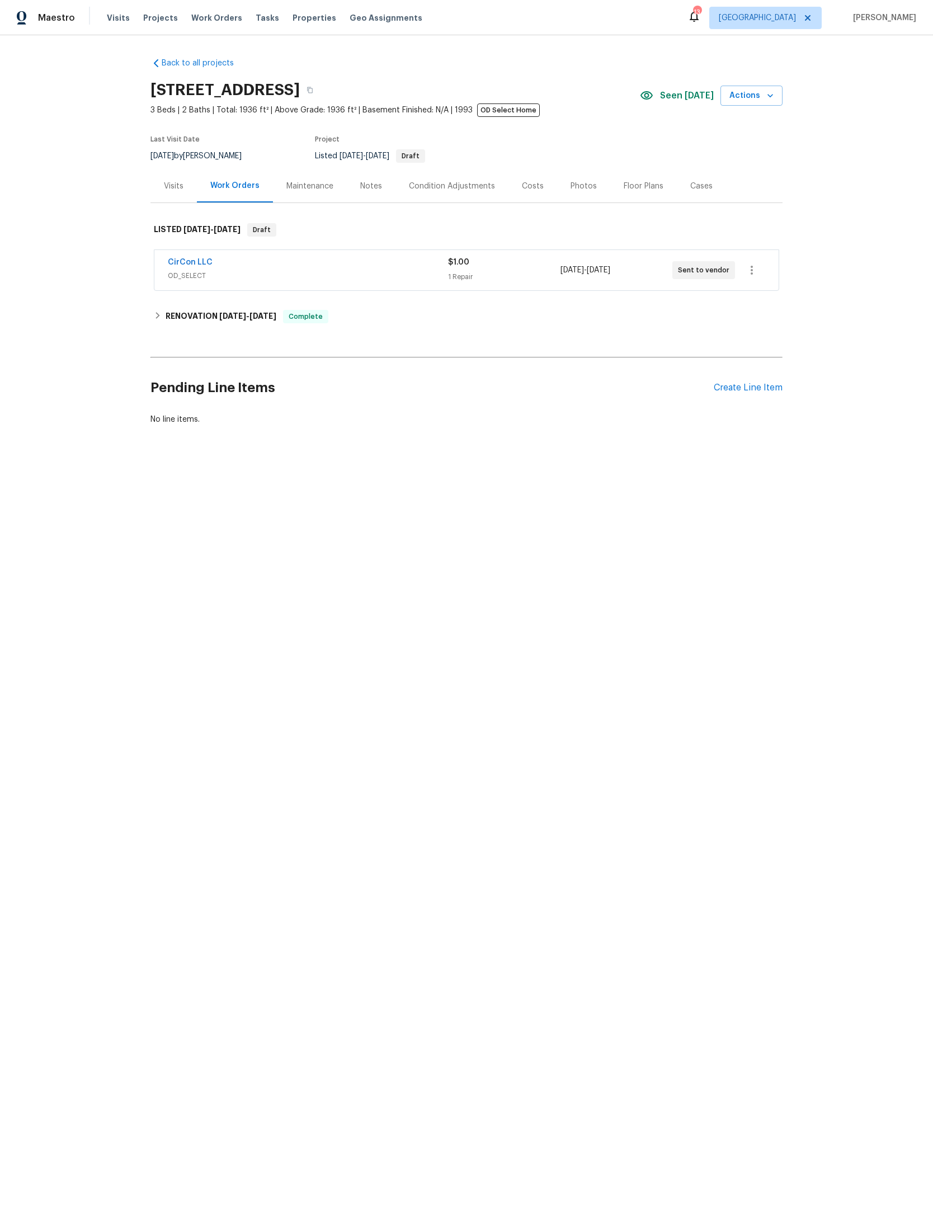
scroll to position [1, 155]
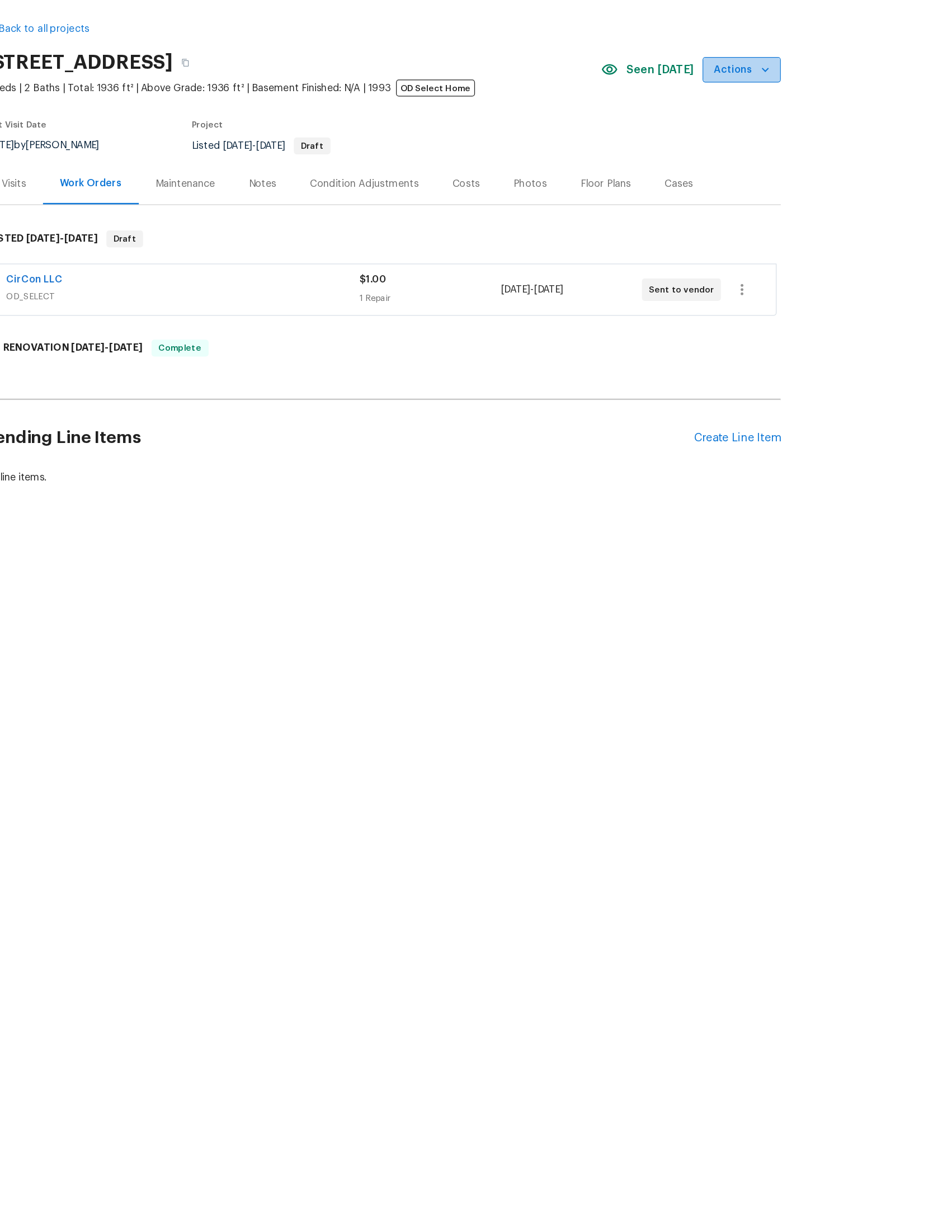
click at [720, 86] on button "Actions" at bounding box center [751, 96] width 62 height 21
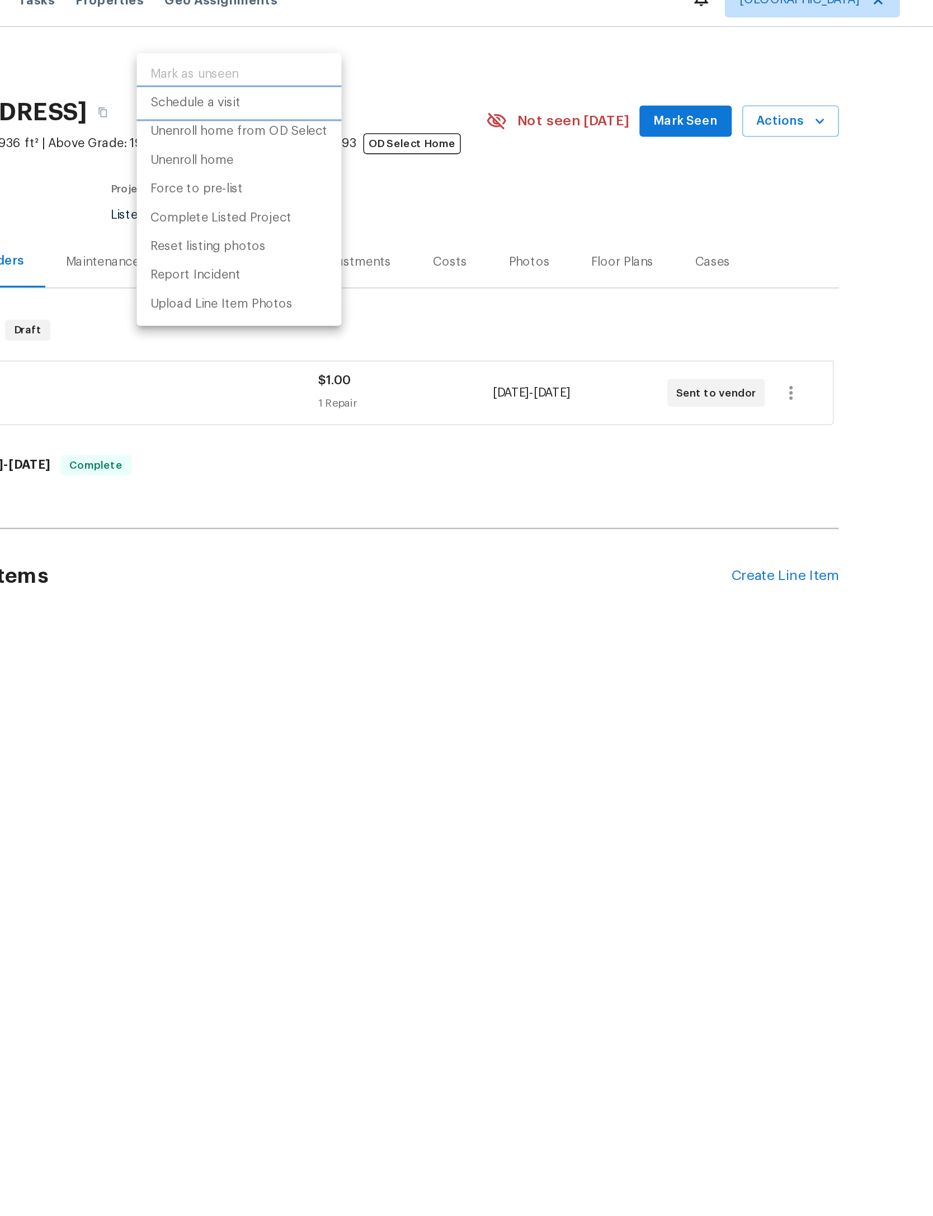
click at [341, 78] on p "Schedule a visit" at bounding box center [370, 84] width 58 height 12
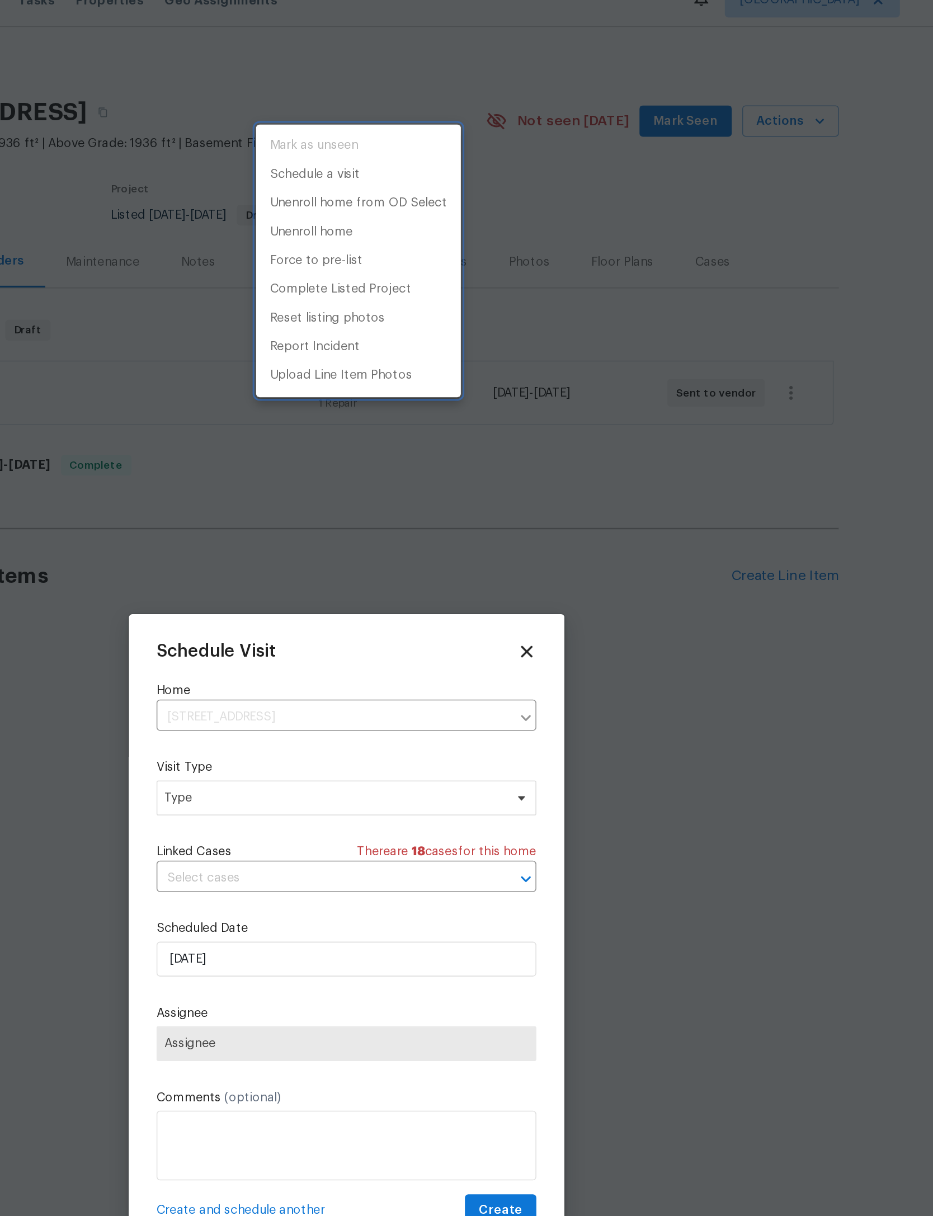
click at [267, 512] on div at bounding box center [466, 608] width 933 height 1216
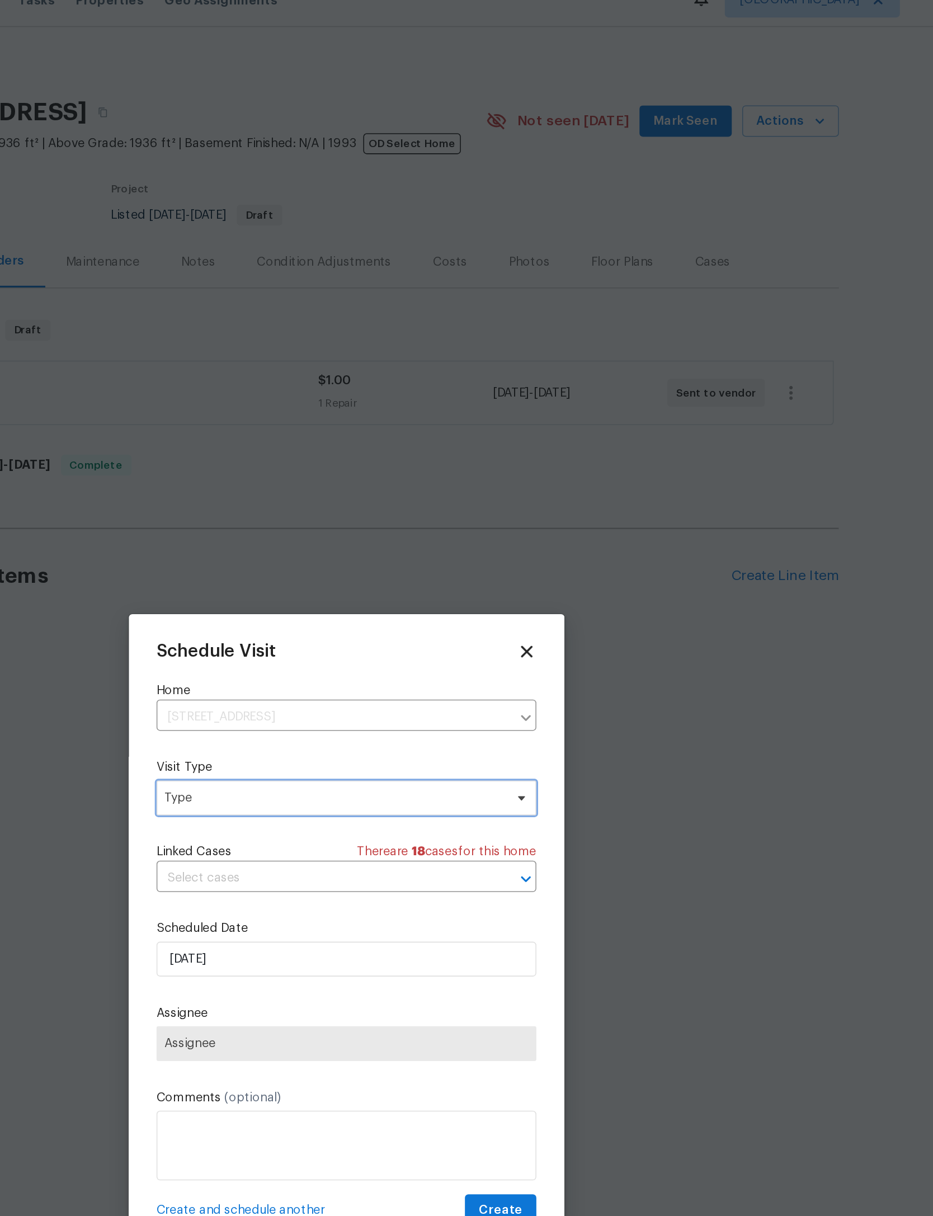
click at [350, 525] on span "Type" at bounding box center [459, 530] width 218 height 11
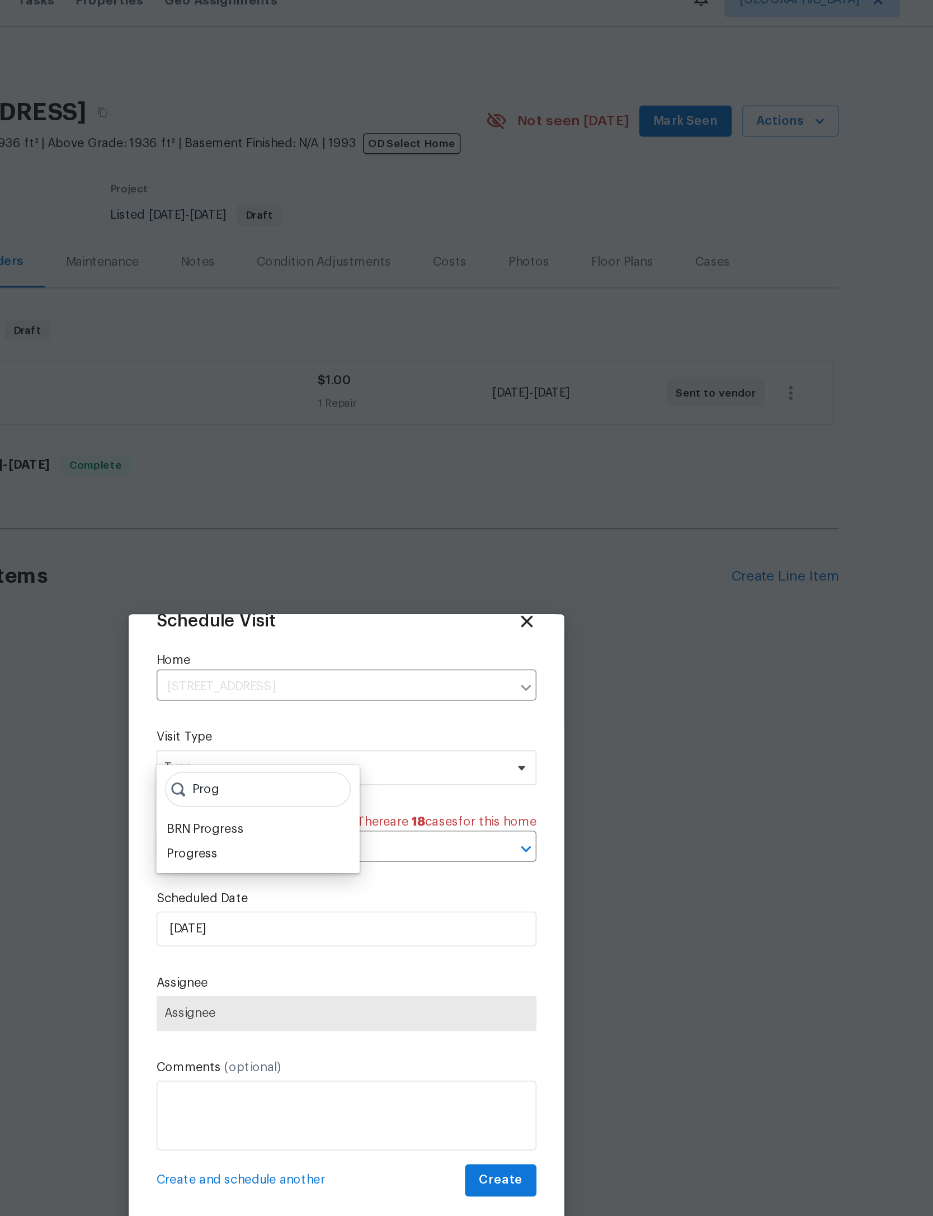
scroll to position [37, 0]
type input "Prog"
click at [351, 560] on div "Progress" at bounding box center [367, 565] width 32 height 11
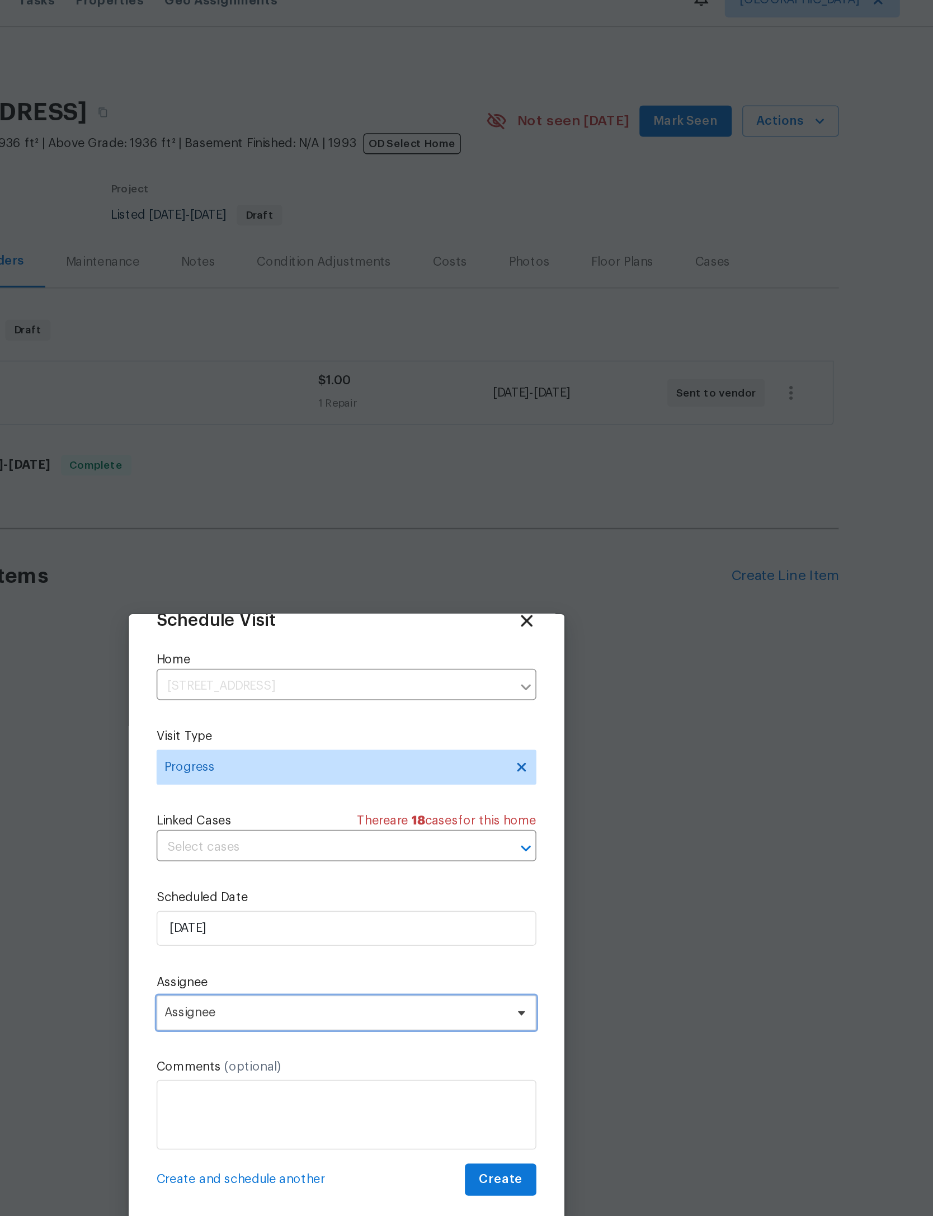
click at [350, 664] on span "Assignee" at bounding box center [459, 668] width 219 height 9
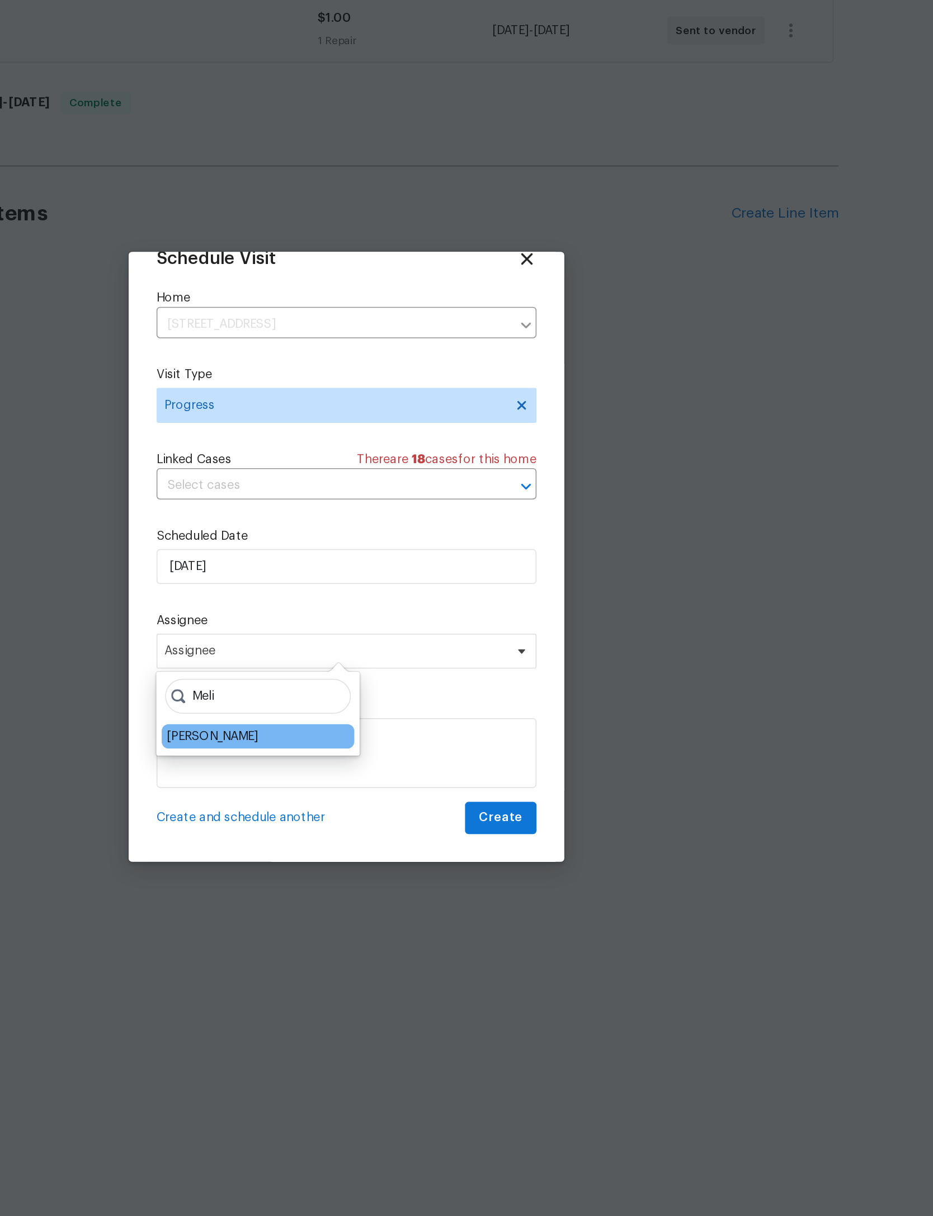
type input "Meli"
click at [351, 718] on div "[PERSON_NAME]" at bounding box center [380, 723] width 59 height 11
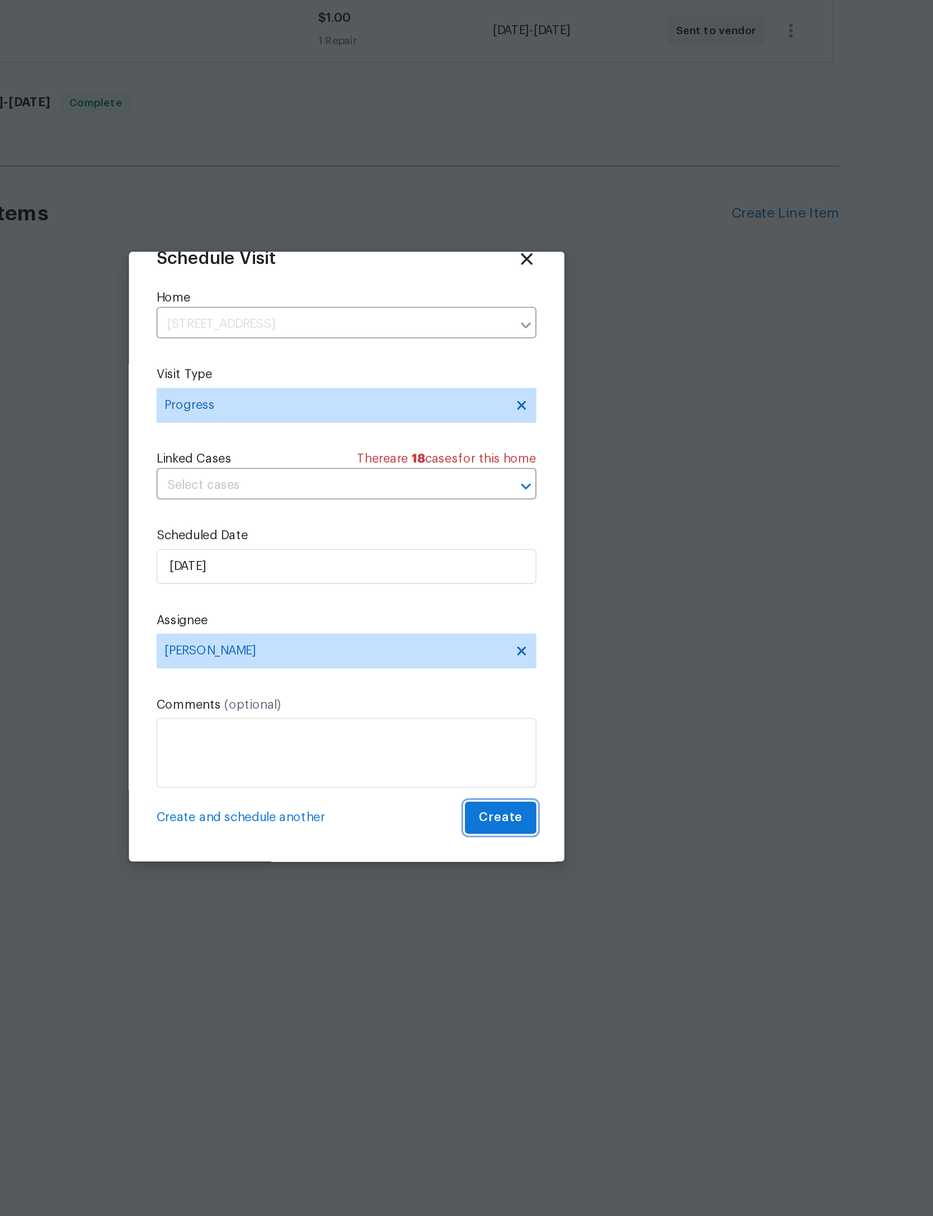
click at [551, 768] on span "Create" at bounding box center [565, 775] width 28 height 14
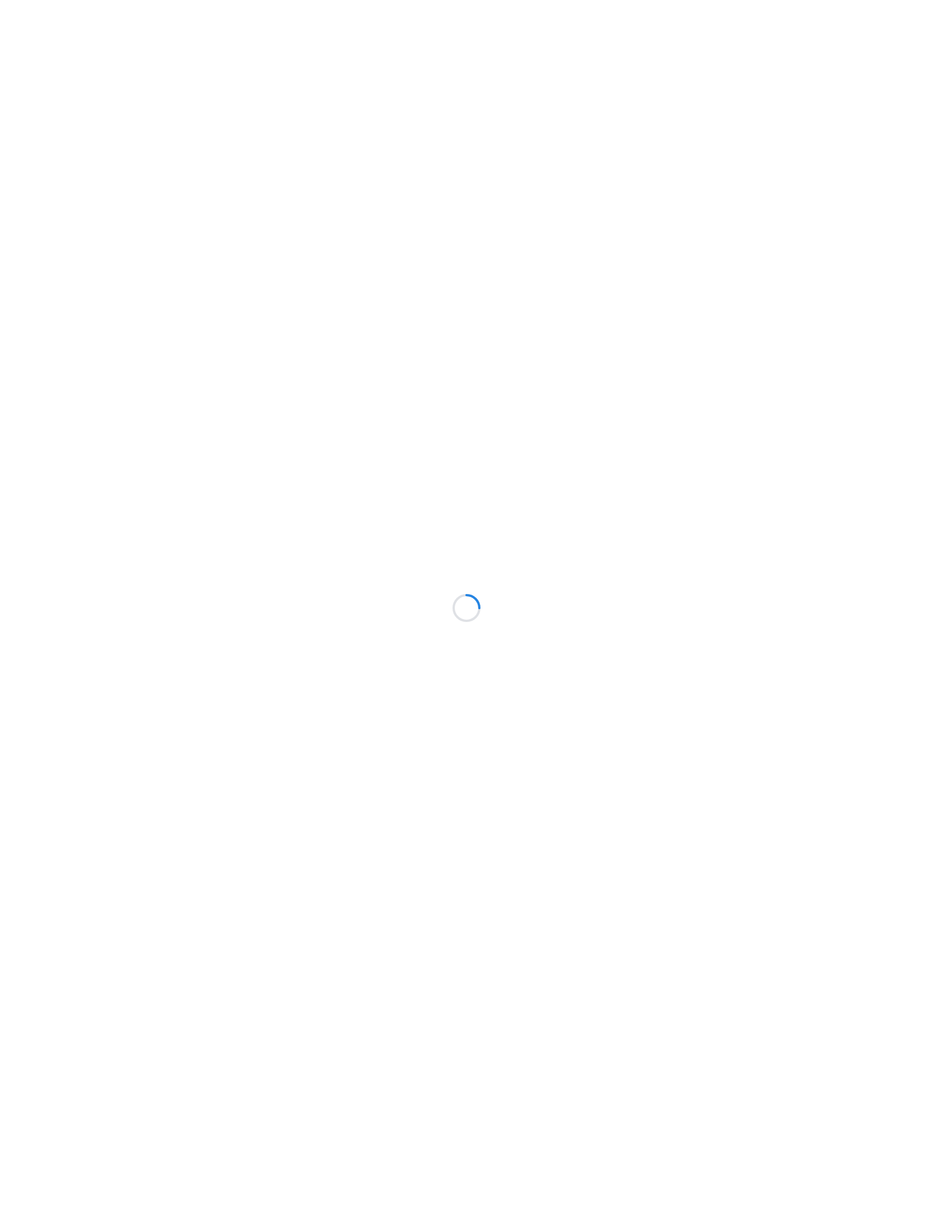
scroll to position [0, 244]
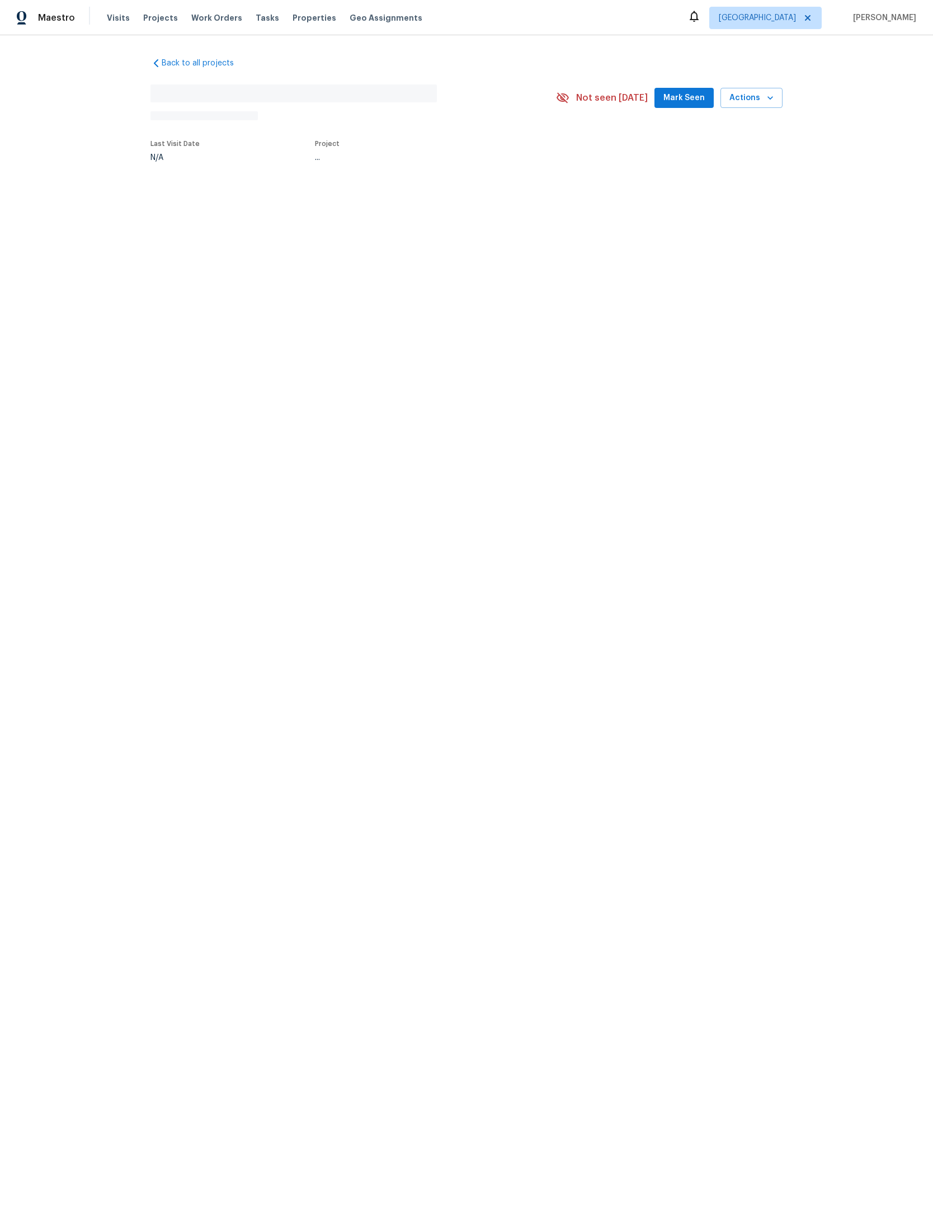
scroll to position [0, 244]
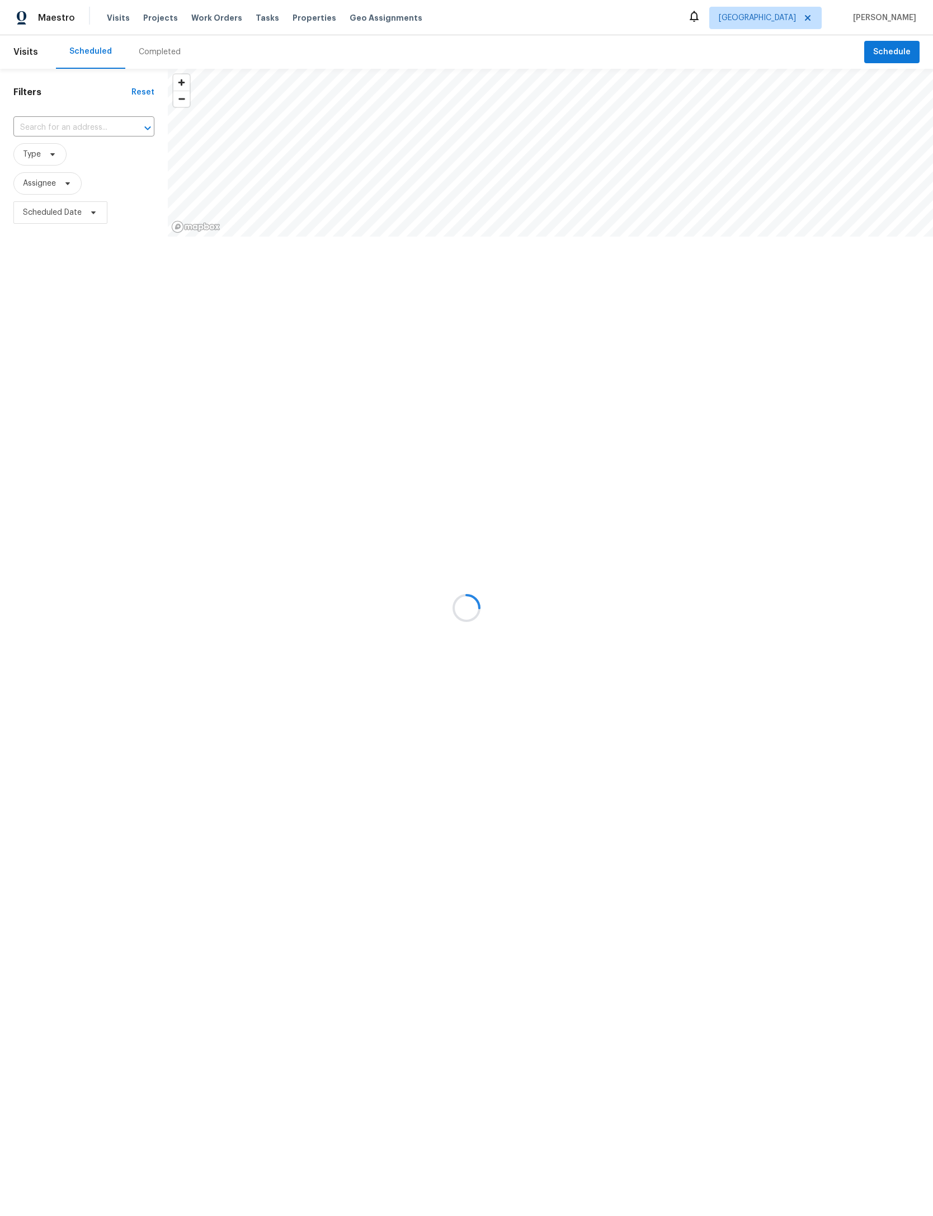
scroll to position [0, 112]
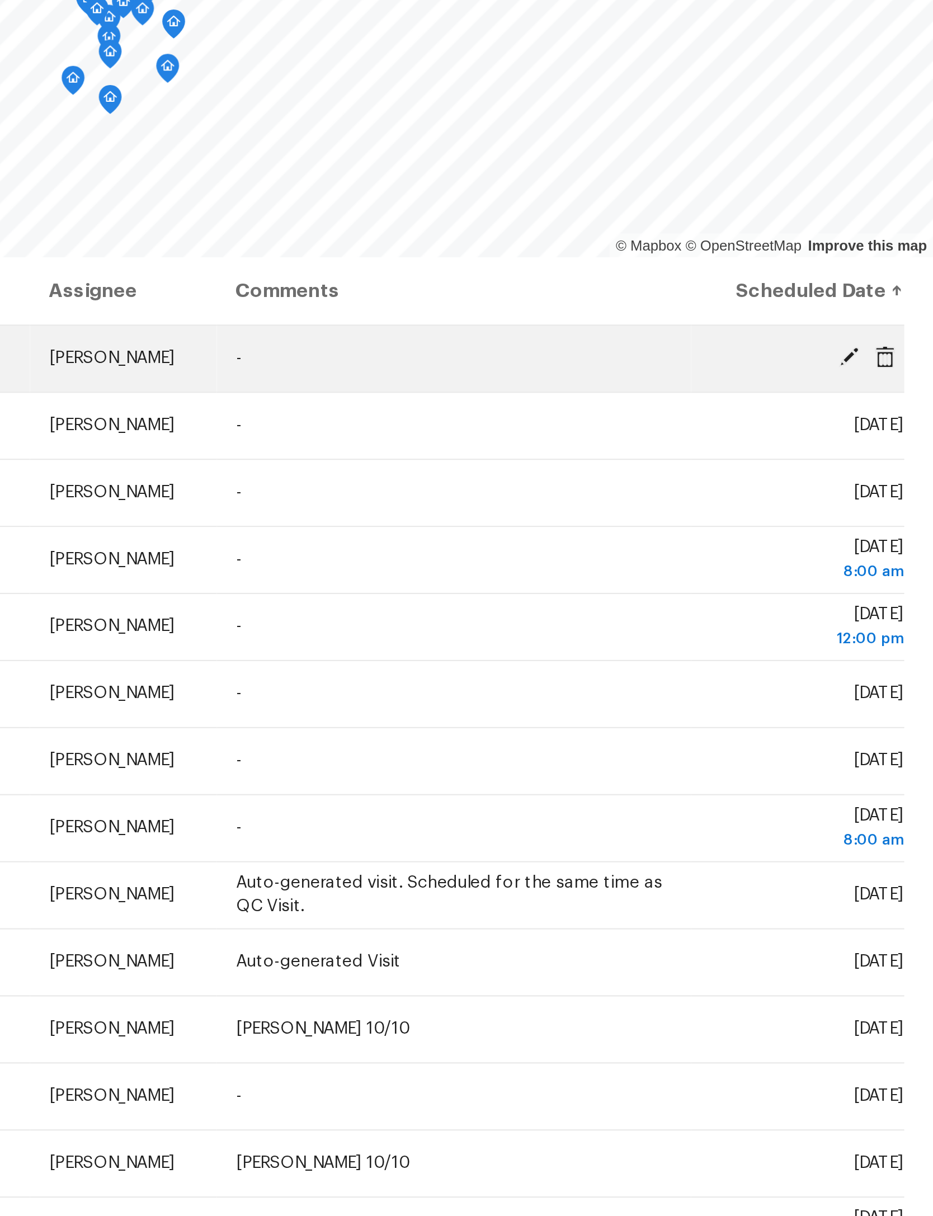
click at [889, 278] on icon at bounding box center [894, 283] width 10 height 10
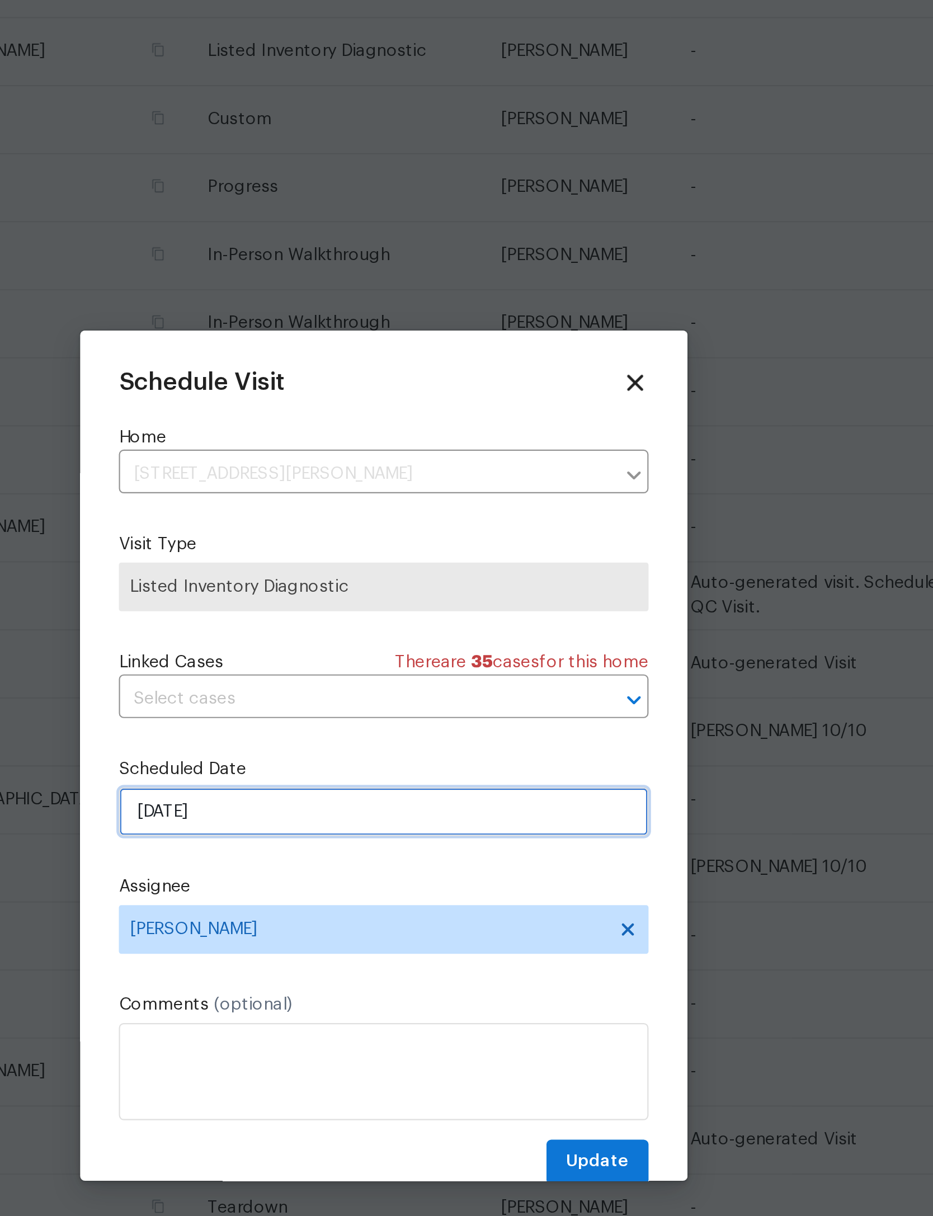
click at [345, 622] on input "[DATE]" at bounding box center [467, 633] width 244 height 22
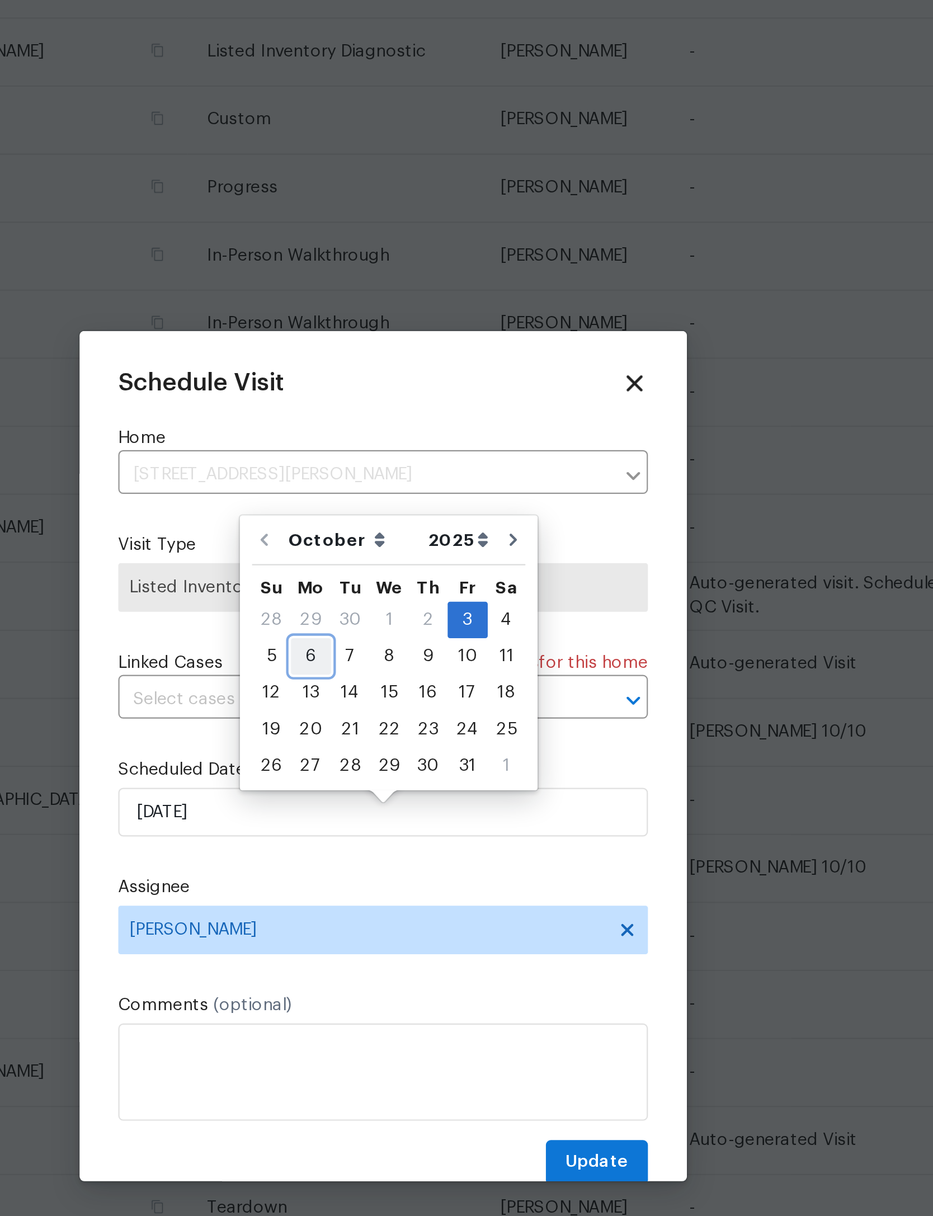
click at [424, 554] on div "6" at bounding box center [433, 562] width 18 height 16
type input "[DATE]"
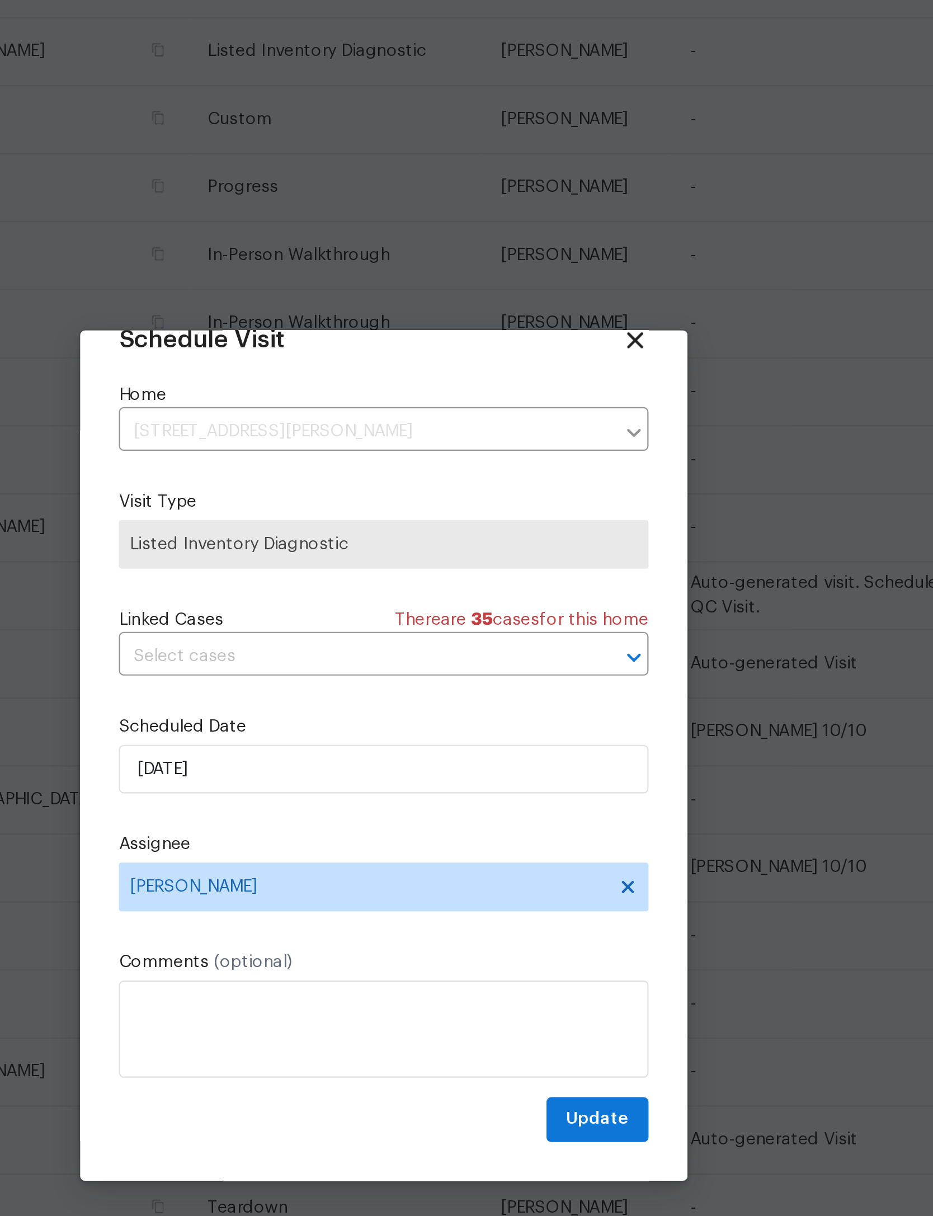
scroll to position [37, 0]
click at [550, 768] on span "Update" at bounding box center [564, 775] width 29 height 14
